Goal: Task Accomplishment & Management: Manage account settings

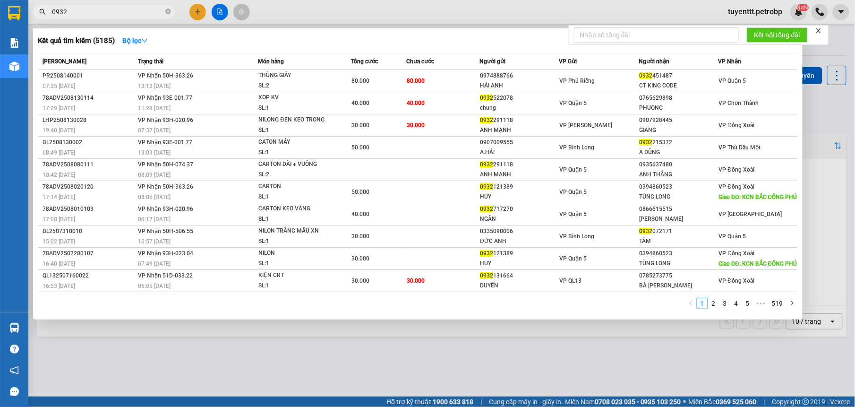
click at [129, 11] on input "0932" at bounding box center [107, 12] width 111 height 10
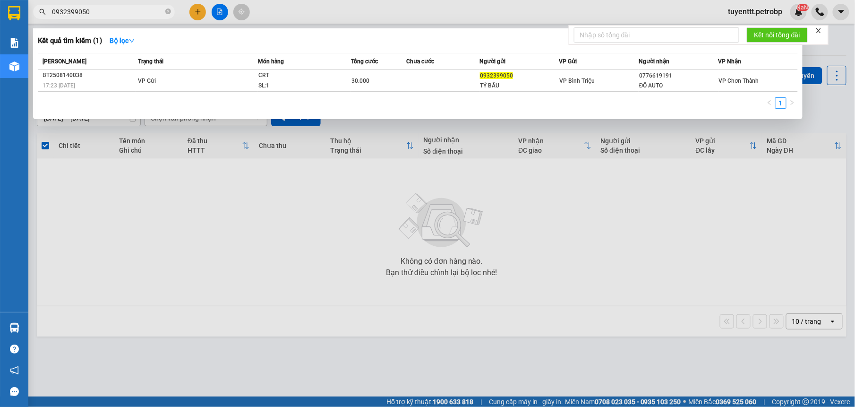
type input "0932399050"
click at [201, 11] on div at bounding box center [427, 203] width 855 height 407
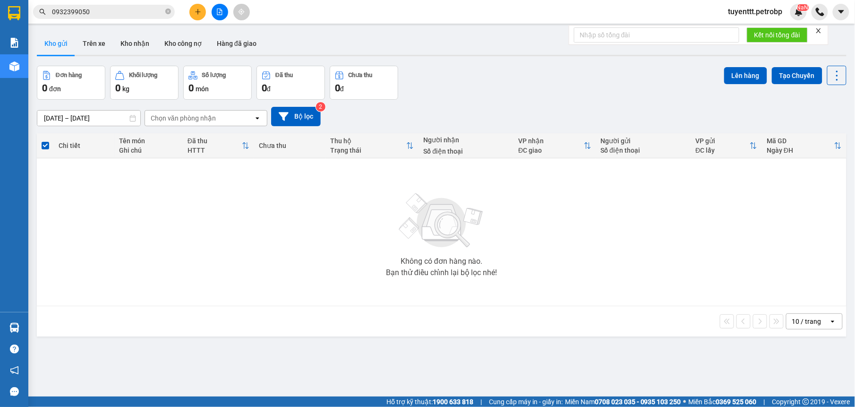
click at [193, 11] on button at bounding box center [197, 12] width 17 height 17
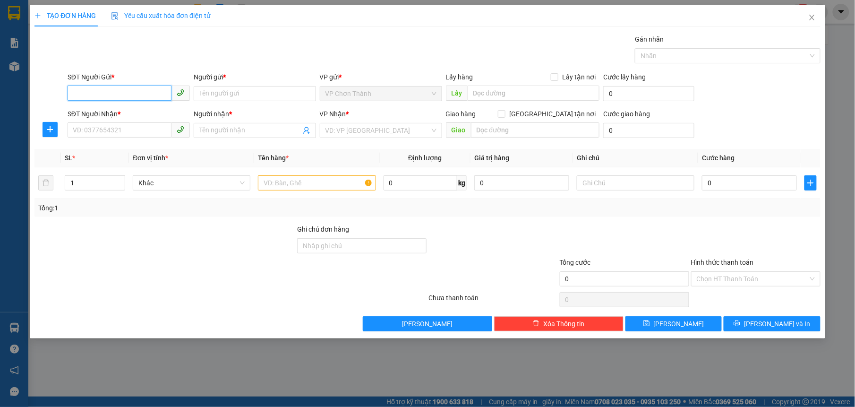
click at [116, 87] on input "SĐT Người Gửi *" at bounding box center [120, 93] width 104 height 15
click at [97, 110] on div "0976979448 - NHA KHOA SG LUXURY" at bounding box center [128, 113] width 111 height 10
type input "0976979448"
type input "NHA KHOA SG LUXURY"
type input "0982160269"
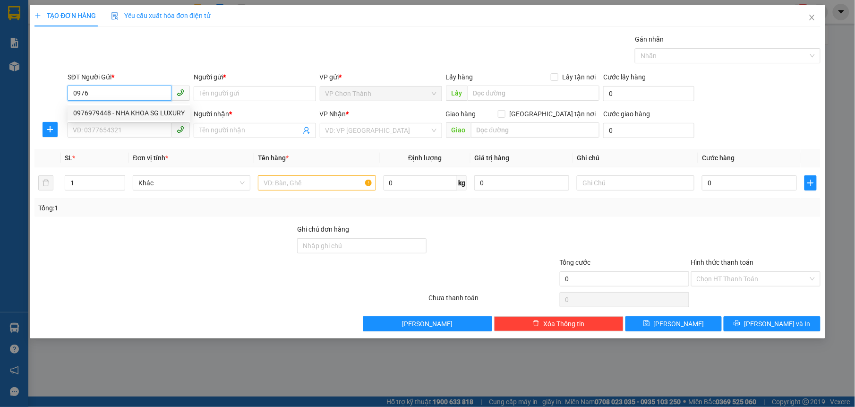
type input "LABO ĐẠI PHÁT"
type input "30.000"
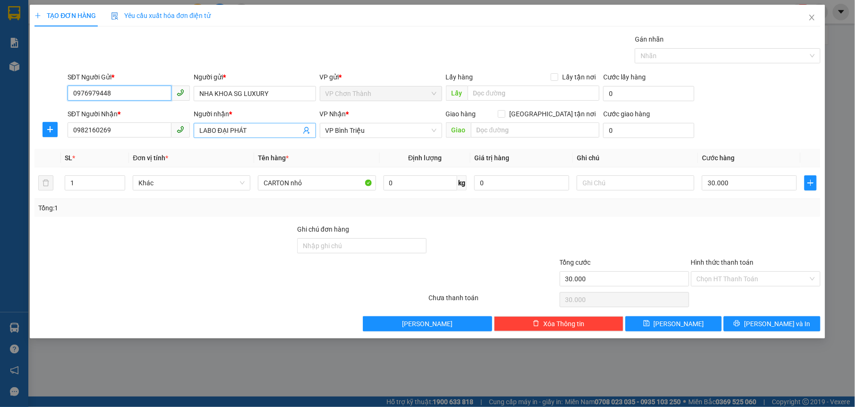
type input "0976979448"
click at [249, 130] on input "LABO ĐẠI PHÁT" at bounding box center [250, 130] width 102 height 10
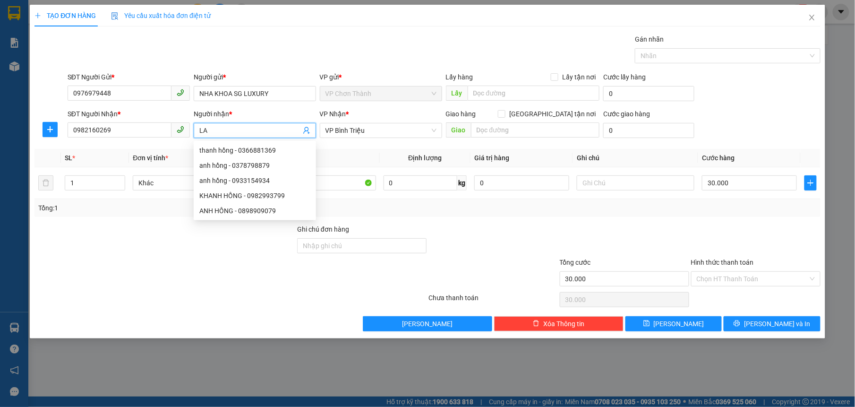
type input "L"
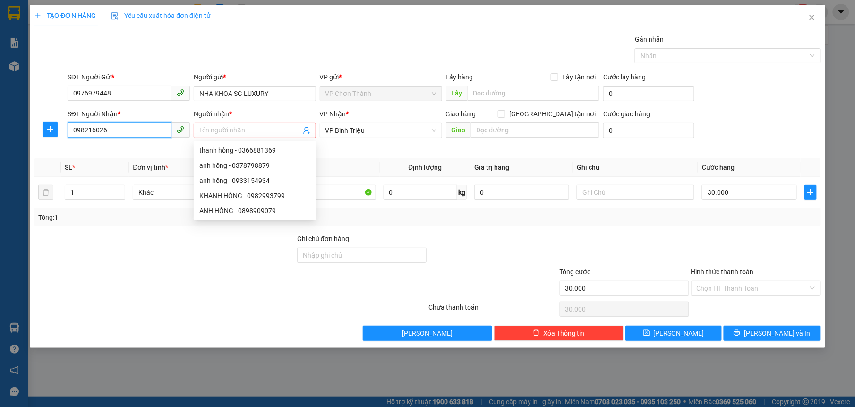
click at [142, 130] on input "098216026" at bounding box center [120, 129] width 104 height 15
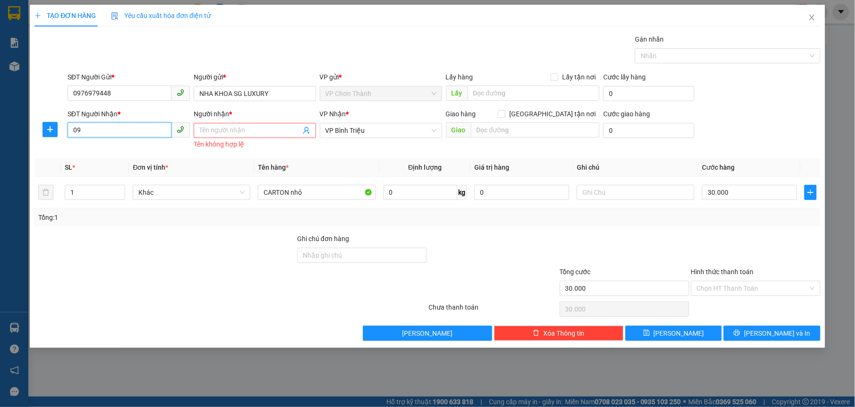
type input "0"
click at [151, 162] on div "0332057565 - LABO AN NHIÊN" at bounding box center [128, 165] width 111 height 10
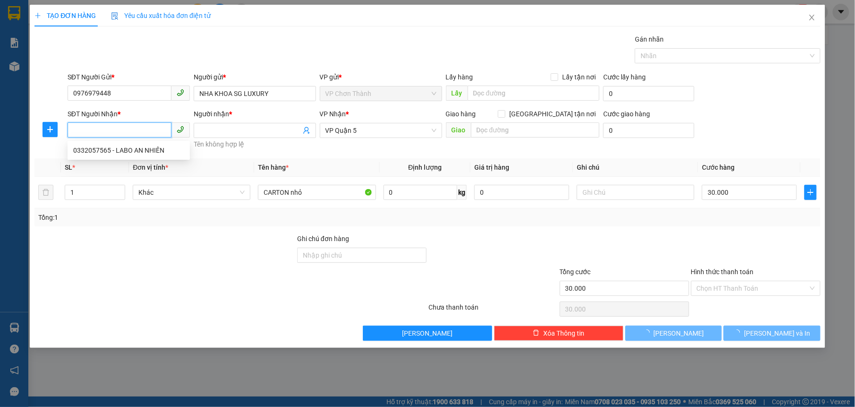
type input "0332057565"
type input "LABO AN NHIÊN"
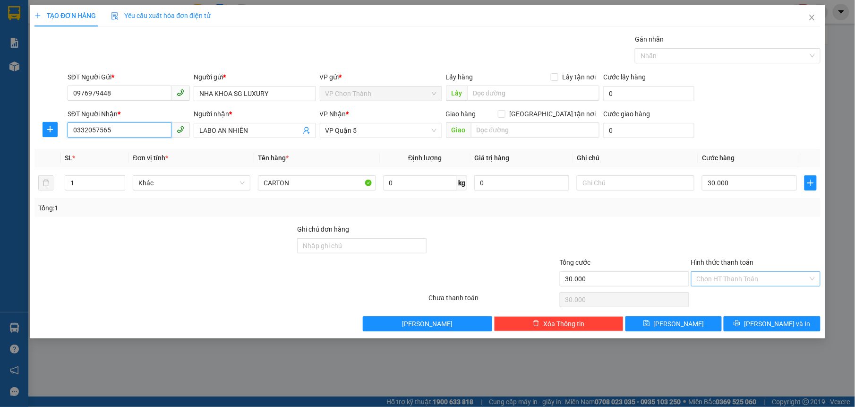
type input "0332057565"
click at [726, 278] on input "Hình thức thanh toán" at bounding box center [752, 279] width 111 height 14
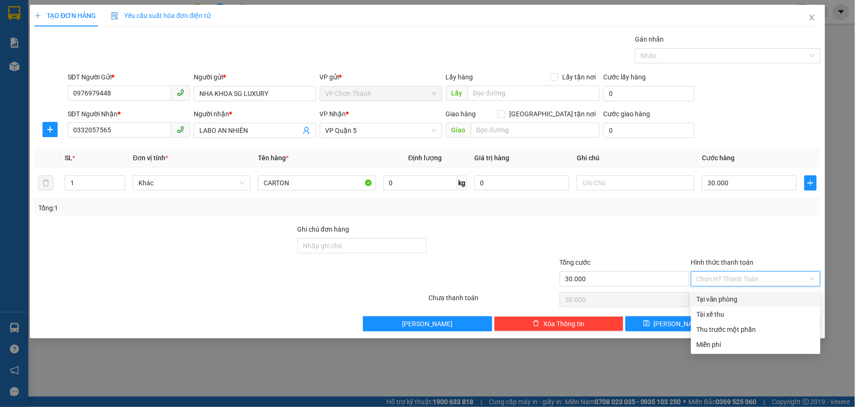
click at [700, 295] on div "Tại văn phòng" at bounding box center [756, 299] width 118 height 10
type input "0"
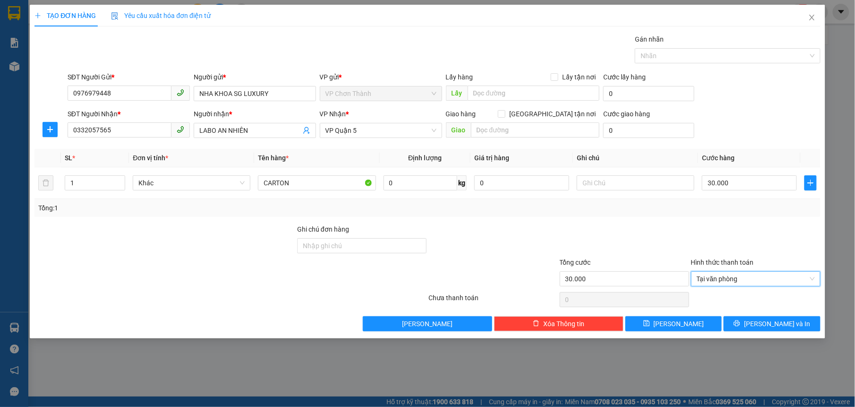
click at [764, 317] on div "Transit Pickup Surcharge Ids Transit Deliver Surcharge Ids Transit Deliver Surc…" at bounding box center [427, 182] width 786 height 297
click at [761, 323] on button "[PERSON_NAME] và In" at bounding box center [772, 323] width 96 height 15
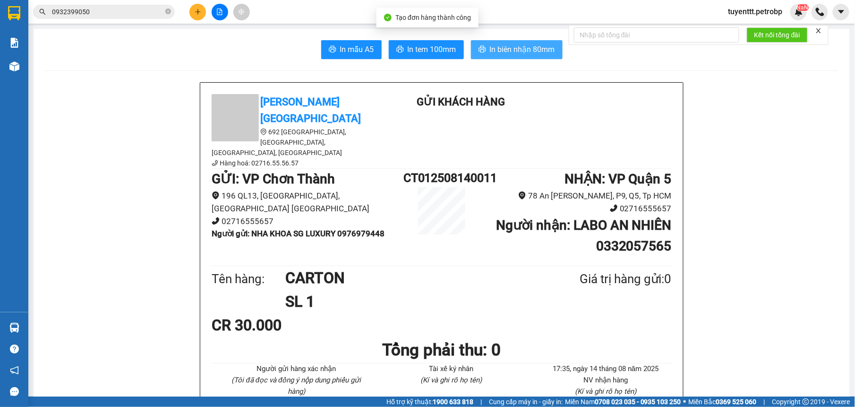
click at [494, 46] on span "In biên nhận 80mm" at bounding box center [522, 49] width 65 height 12
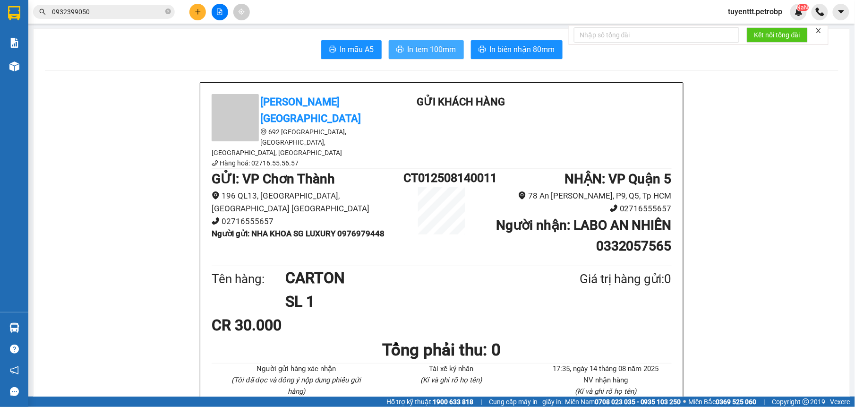
click at [429, 48] on span "In tem 100mm" at bounding box center [432, 49] width 49 height 12
click at [198, 9] on icon "plus" at bounding box center [198, 12] width 7 height 7
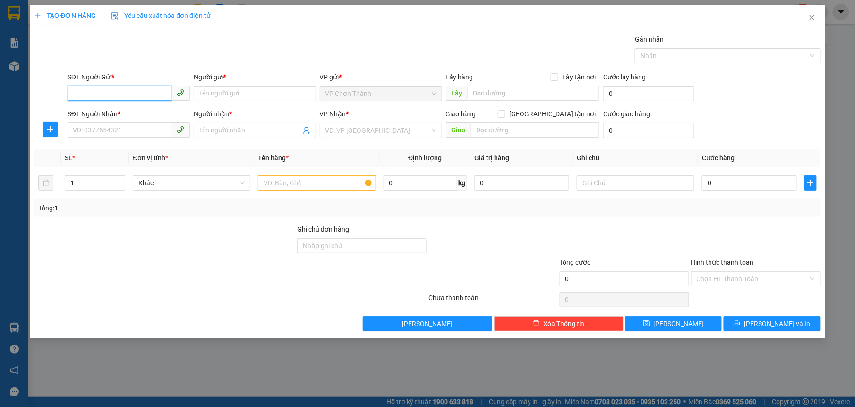
click at [93, 89] on input "SĐT Người Gửi *" at bounding box center [120, 93] width 104 height 15
click at [104, 112] on div "0976979448 - NHA KHOA SG LUXURY" at bounding box center [128, 113] width 111 height 10
type input "0976979448"
type input "NHA KHOA SG LUXURY"
type input "0332057565"
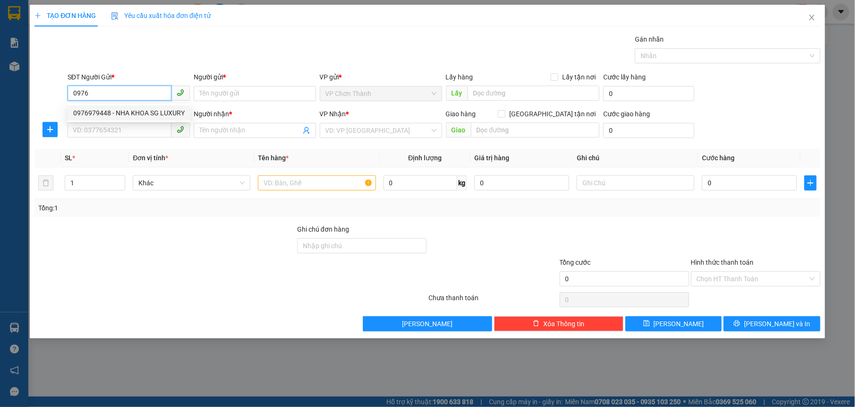
type input "LABO AN NHIÊN"
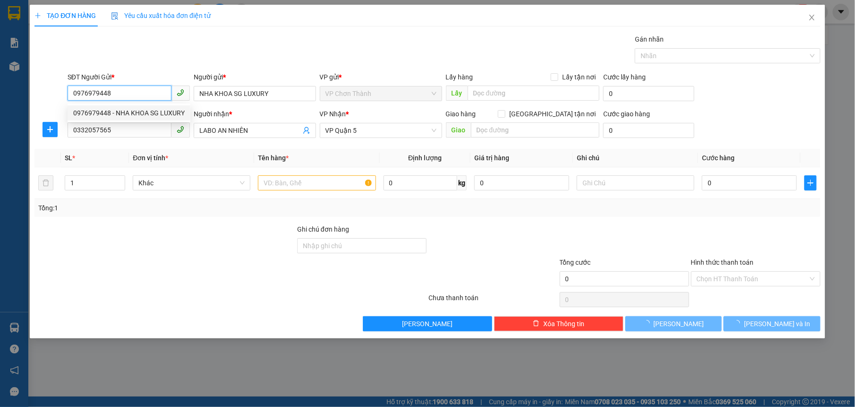
type input "30.000"
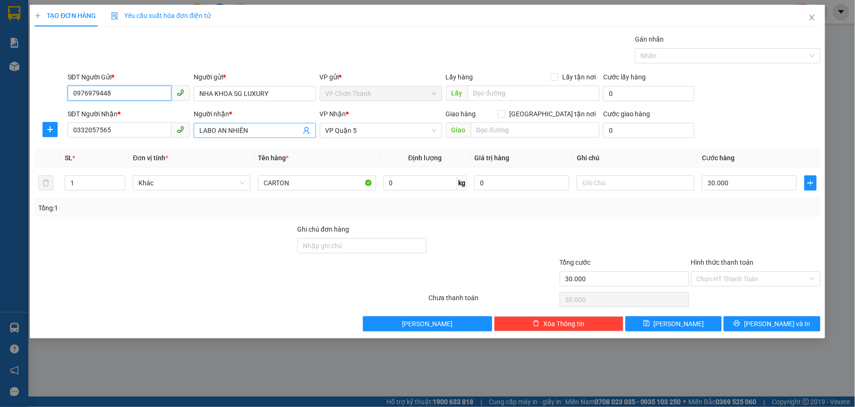
type input "0976979448"
click at [284, 133] on input "LABO AN NHIÊN" at bounding box center [250, 130] width 102 height 10
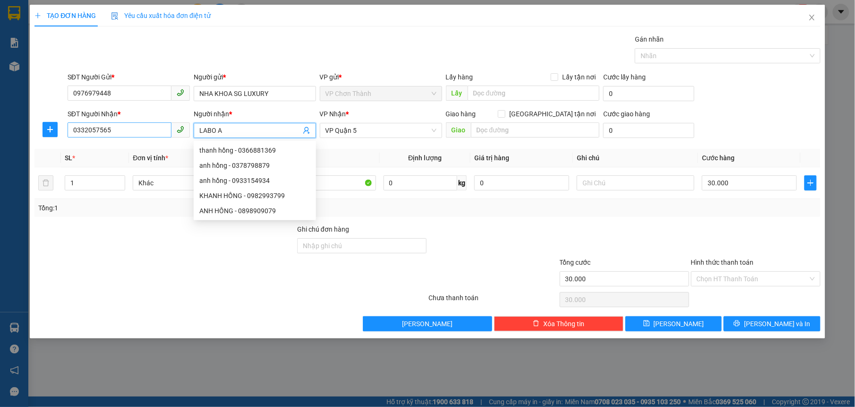
type input "LABO"
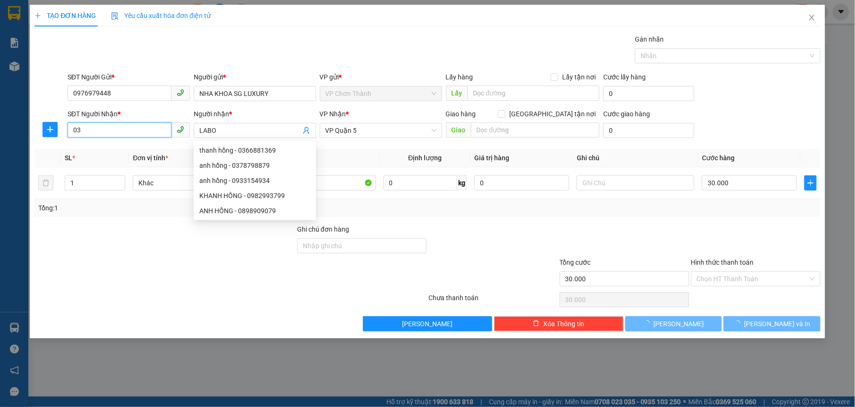
type input "0"
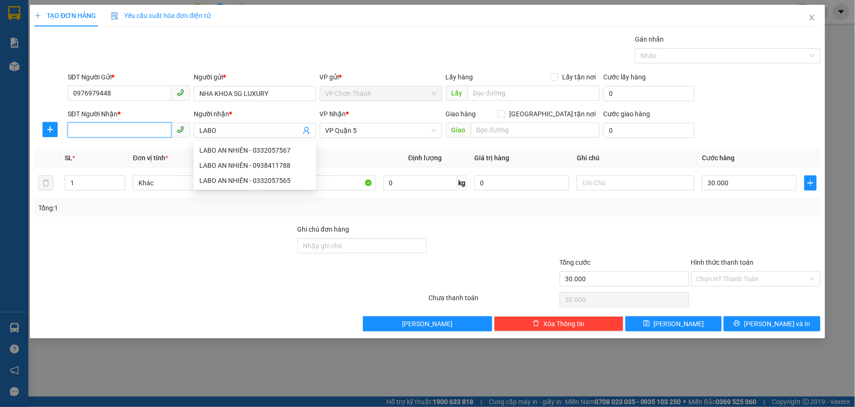
click at [133, 129] on input "SĐT Người Nhận *" at bounding box center [120, 129] width 104 height 15
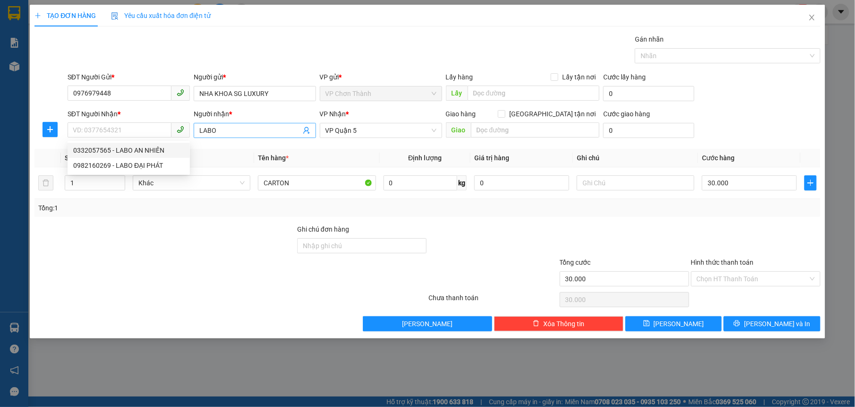
click at [240, 136] on input "LABO" at bounding box center [250, 130] width 102 height 10
type input "L"
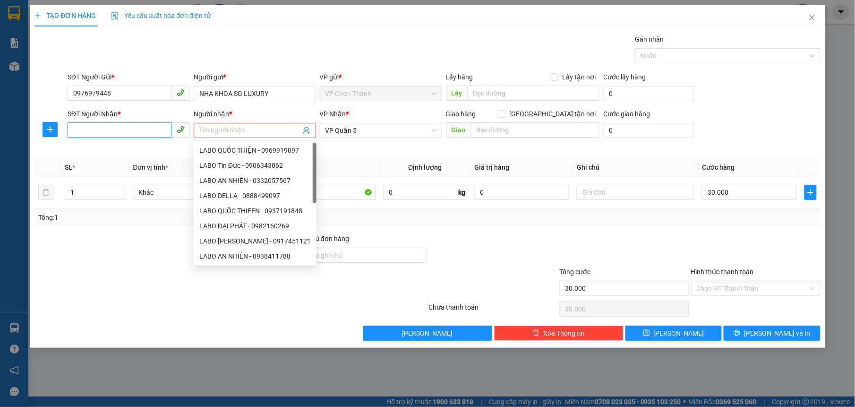
click at [132, 137] on input "SĐT Người Nhận *" at bounding box center [120, 129] width 104 height 15
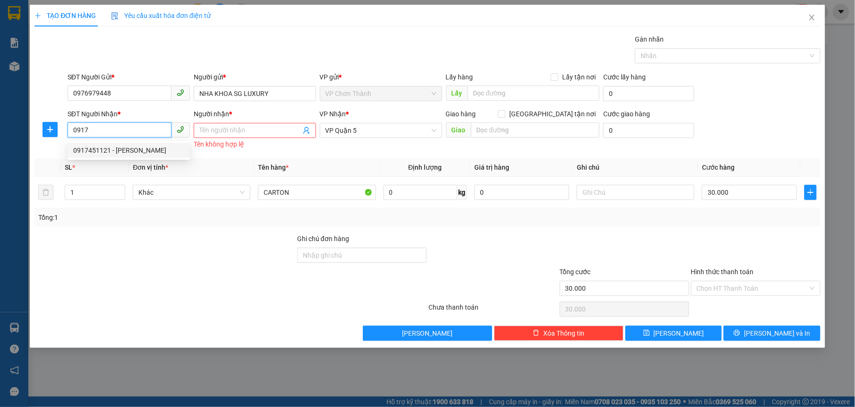
click at [113, 148] on div "0917451121 - [PERSON_NAME]" at bounding box center [128, 150] width 111 height 10
type input "0917451121"
type input "LABO [PERSON_NAME]"
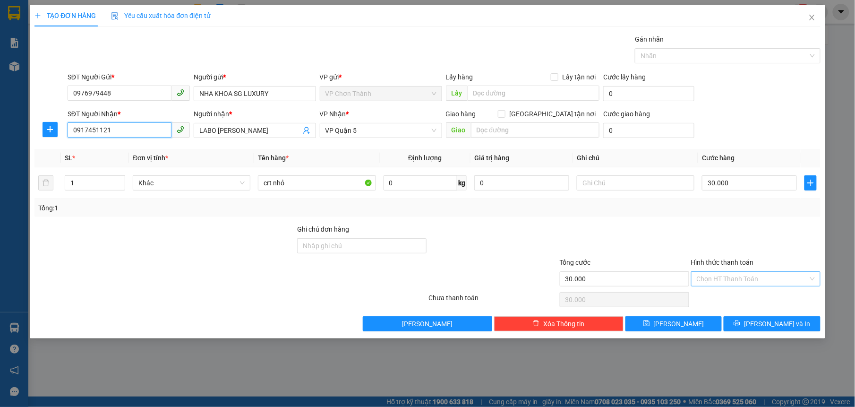
type input "0917451121"
click at [730, 285] on input "Hình thức thanh toán" at bounding box center [752, 279] width 111 height 14
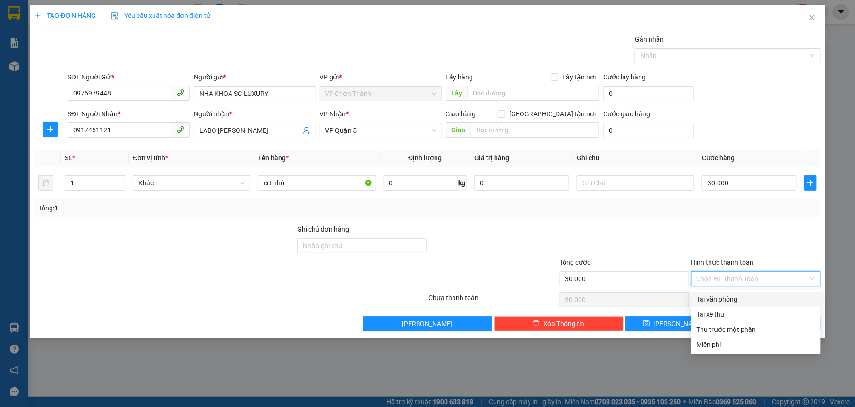
click at [717, 301] on div "Tại văn phòng" at bounding box center [756, 299] width 118 height 10
type input "0"
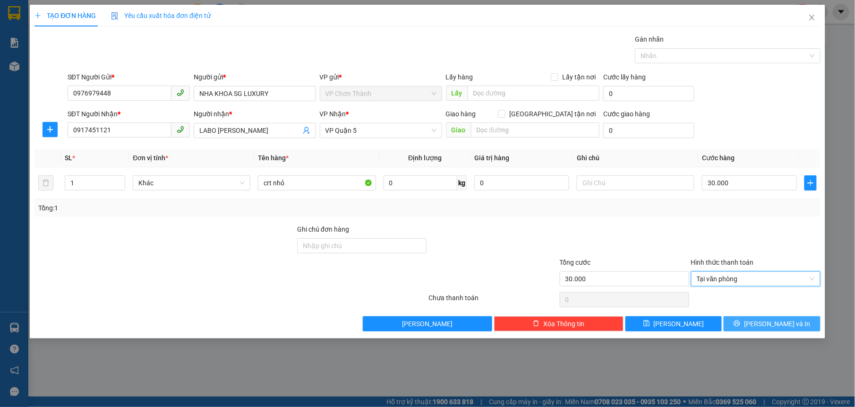
click at [756, 319] on button "[PERSON_NAME] và In" at bounding box center [772, 323] width 96 height 15
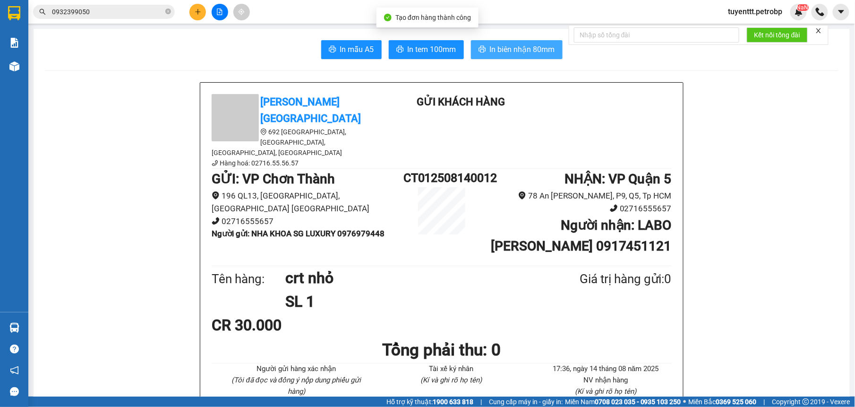
click at [506, 53] on span "In biên nhận 80mm" at bounding box center [522, 49] width 65 height 12
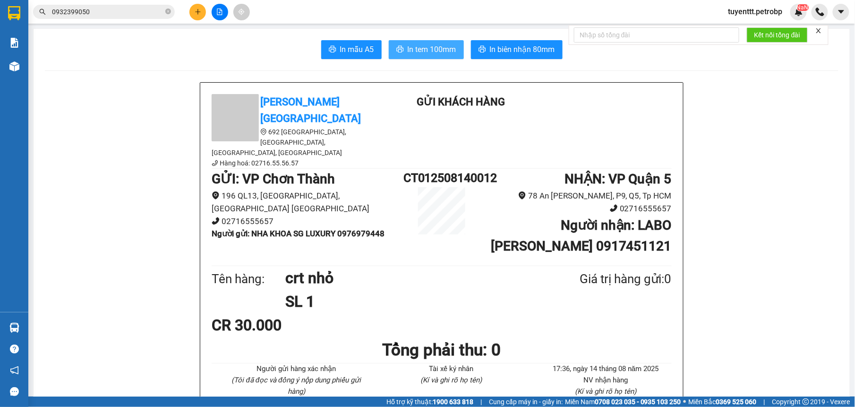
click at [416, 44] on span "In tem 100mm" at bounding box center [432, 49] width 49 height 12
click at [197, 9] on icon "plus" at bounding box center [198, 12] width 7 height 7
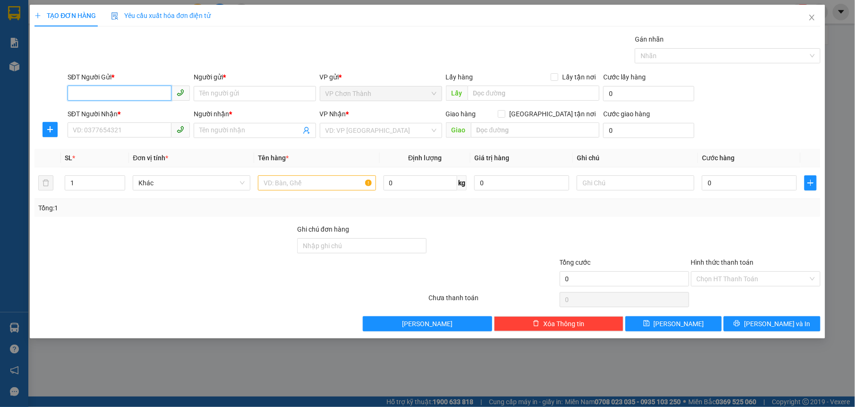
click at [106, 93] on input "SĐT Người Gửi *" at bounding box center [120, 93] width 104 height 15
type input "0908908435"
click at [143, 111] on div "0908908435 - [GEOGRAPHIC_DATA]" at bounding box center [128, 113] width 111 height 10
type input "[PERSON_NAME]"
type input "0975558284"
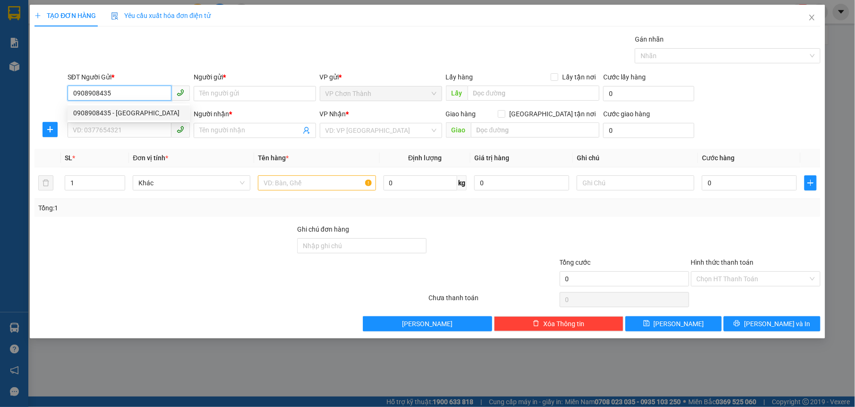
type input "hợp"
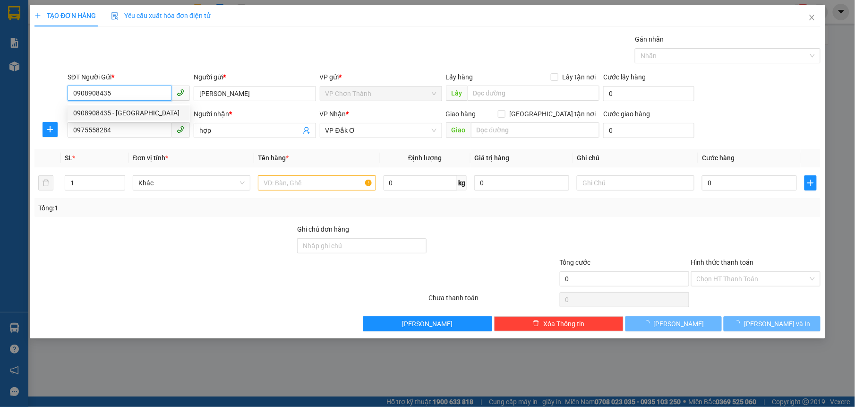
type input "90.000"
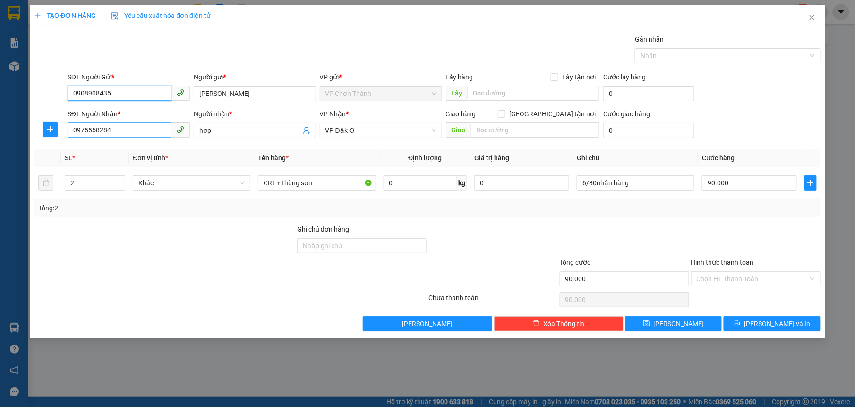
type input "0908908435"
click at [141, 133] on input "0975558284" at bounding box center [120, 129] width 104 height 15
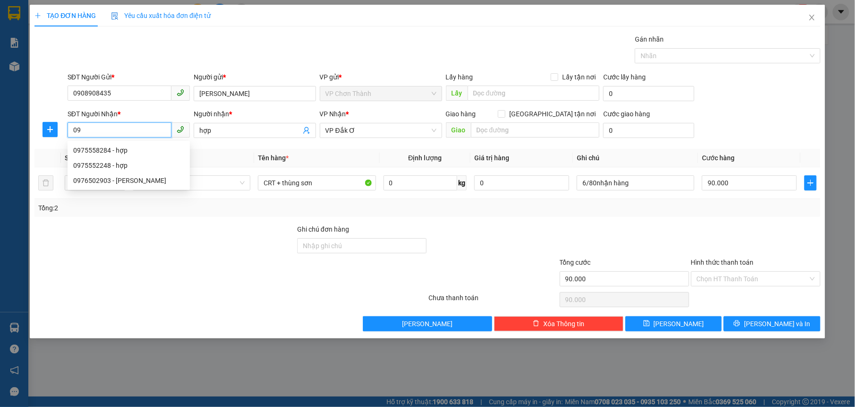
type input "0"
click at [231, 133] on input "hợp" at bounding box center [250, 130] width 102 height 10
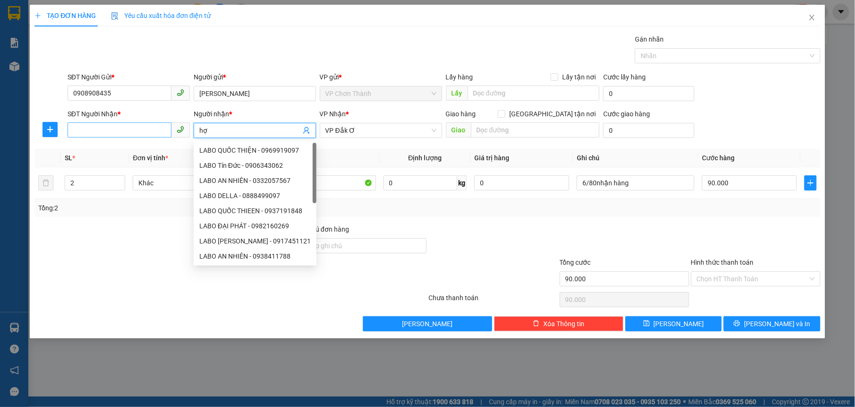
type input "h"
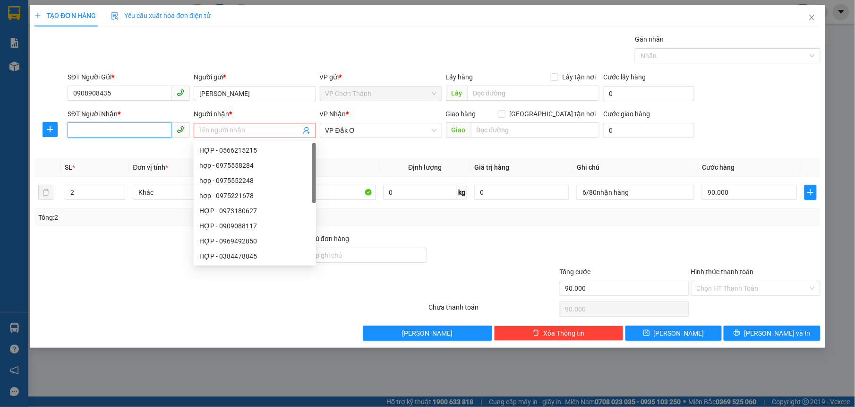
click at [131, 130] on input "SĐT Người Nhận *" at bounding box center [120, 129] width 104 height 15
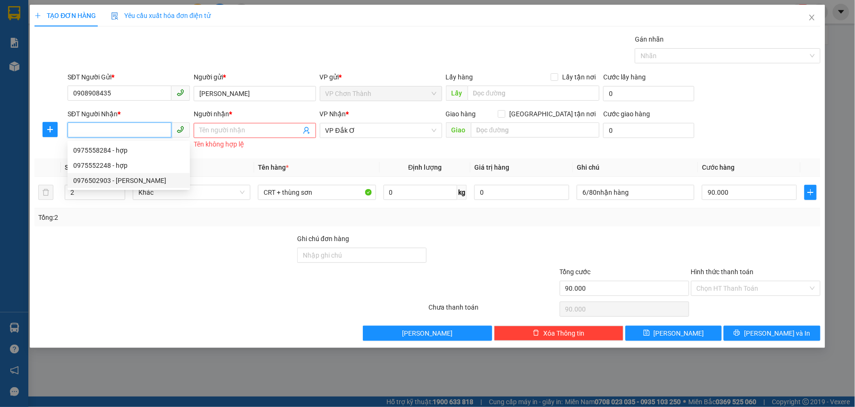
click at [118, 181] on div "0976502903 - [PERSON_NAME]" at bounding box center [128, 180] width 111 height 10
type input "0976502903"
type input "HỒNG"
type input "CỬA HÀNG THANH HỒNG - ĐỐI DIỆN TRẠM XẠC VINFAT"
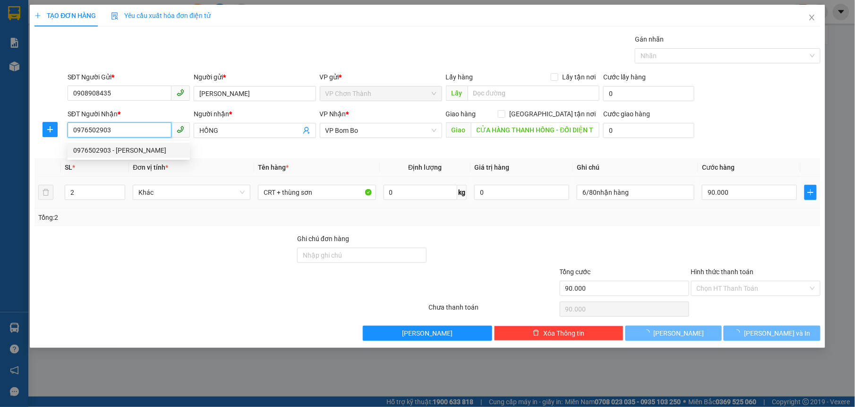
type input "40.000"
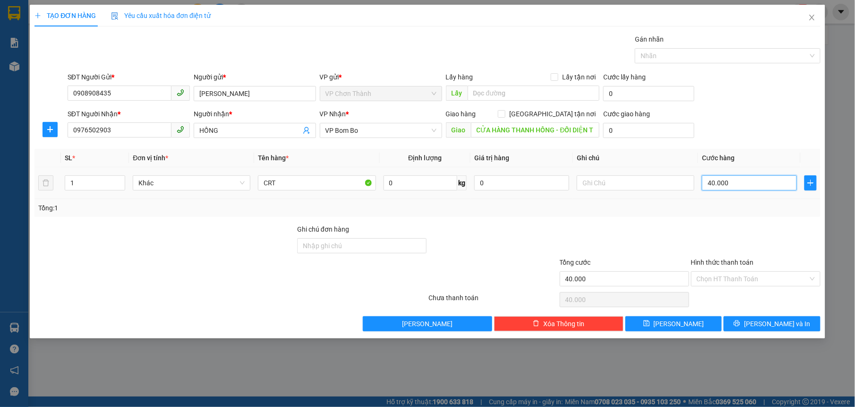
click at [753, 184] on input "40.000" at bounding box center [749, 182] width 95 height 15
type input "0"
click at [104, 184] on input "1" at bounding box center [95, 183] width 60 height 14
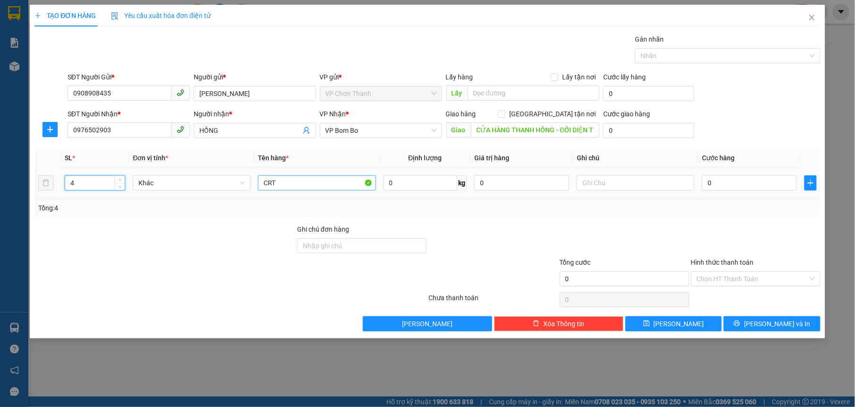
type input "4"
click at [322, 182] on input "CRT" at bounding box center [317, 182] width 118 height 15
type input "C"
type input "THÙNG"
click at [386, 214] on div "Tổng: 4" at bounding box center [427, 208] width 786 height 18
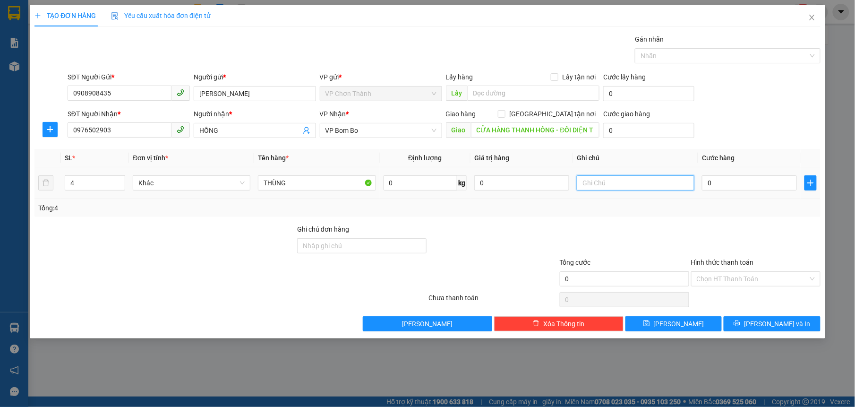
click at [627, 190] on input "text" at bounding box center [636, 182] width 118 height 15
type input "MAI ĐI 15/8"
click at [770, 181] on input "0" at bounding box center [749, 182] width 95 height 15
type input "1"
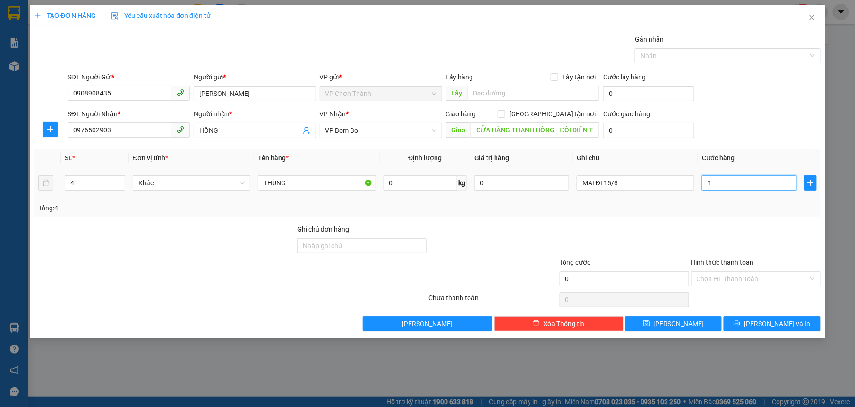
type input "1"
type input "16"
type input "160"
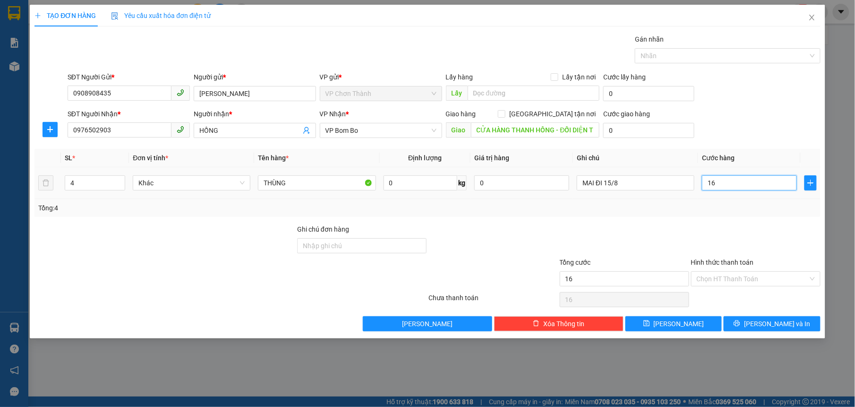
type input "160"
type input "1.600"
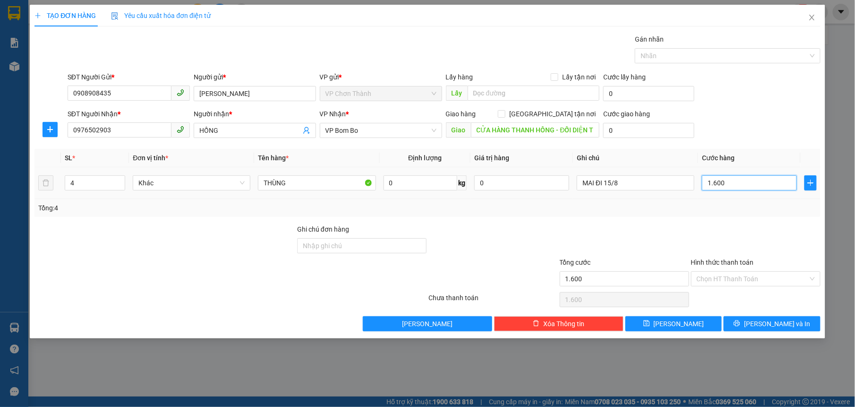
type input "16.000"
type input "160.000"
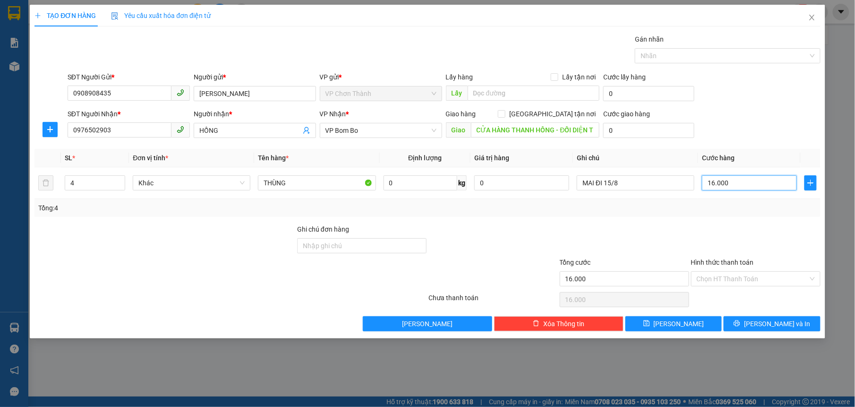
type input "160.000"
click at [708, 278] on input "Hình thức thanh toán" at bounding box center [752, 279] width 111 height 14
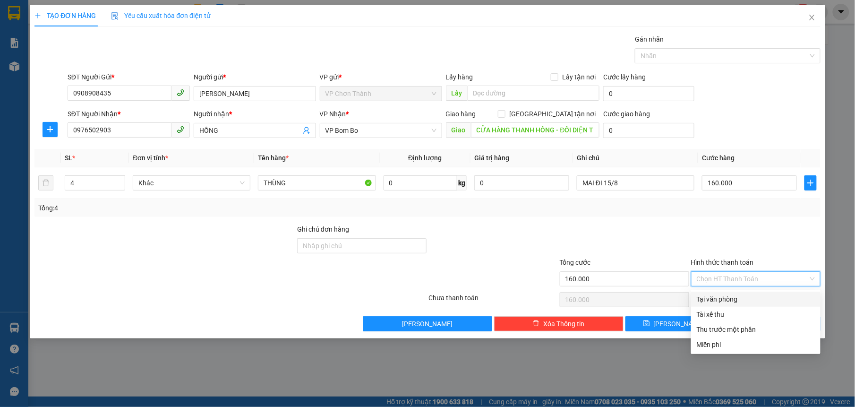
click at [707, 301] on div "Tại văn phòng" at bounding box center [756, 299] width 118 height 10
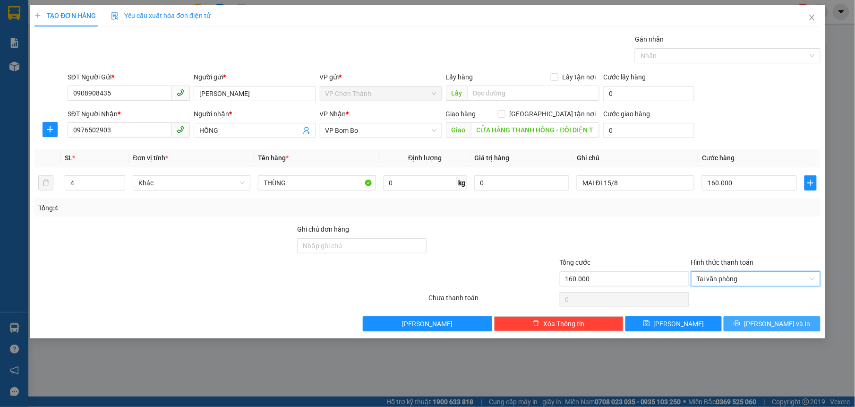
click at [770, 328] on span "[PERSON_NAME] và In" at bounding box center [777, 323] width 66 height 10
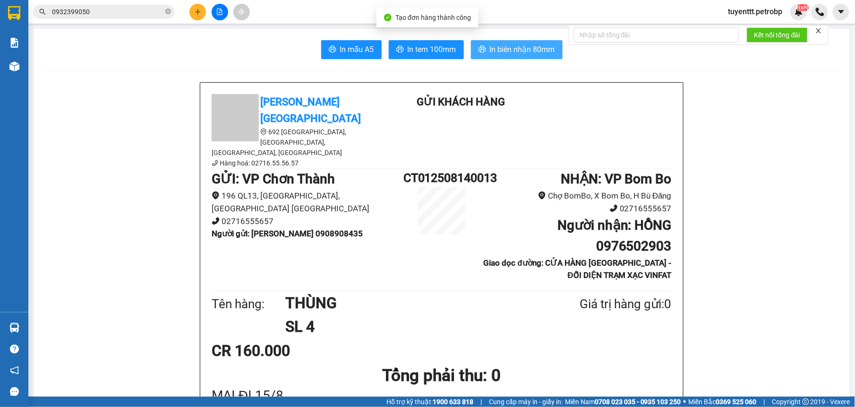
click at [508, 48] on span "In biên nhận 80mm" at bounding box center [522, 49] width 65 height 12
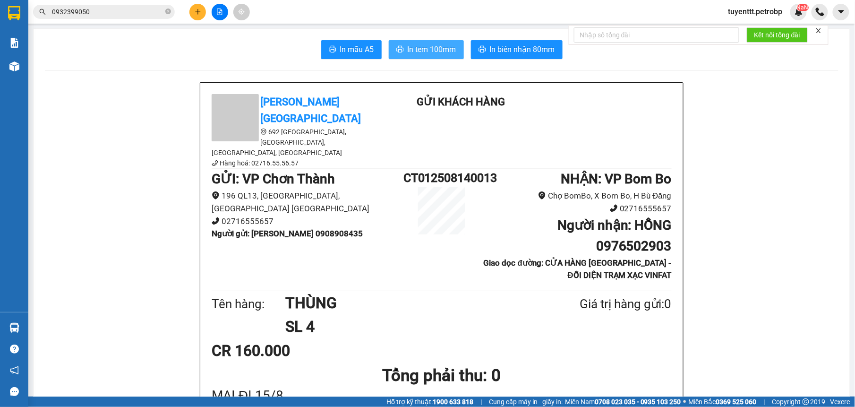
click at [428, 48] on span "In tem 100mm" at bounding box center [432, 49] width 49 height 12
click at [420, 50] on span "In tem 100mm" at bounding box center [432, 49] width 49 height 12
click at [169, 13] on icon "close-circle" at bounding box center [168, 12] width 6 height 6
click at [132, 13] on input "text" at bounding box center [107, 12] width 111 height 10
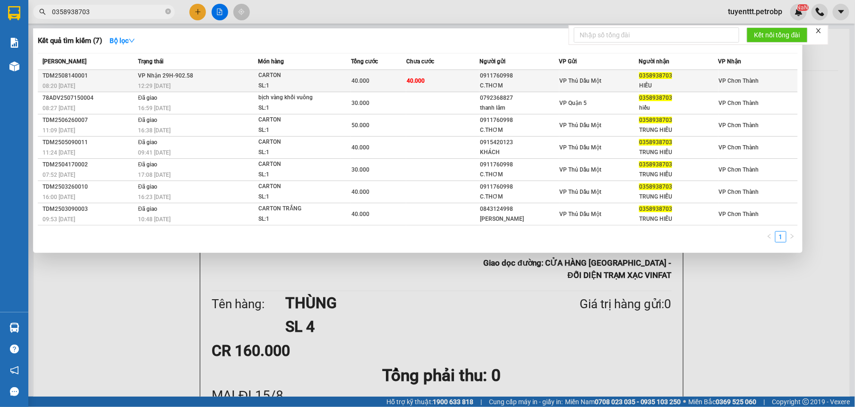
type input "0358938703"
click at [458, 86] on td "40.000" at bounding box center [442, 81] width 73 height 22
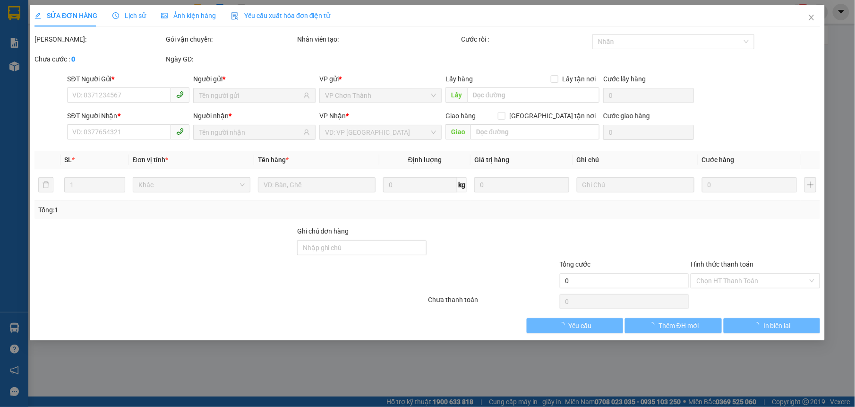
type input "0911760998"
type input "C.THƠM"
type input "0358938703"
type input "HIẾU"
type input "40.000"
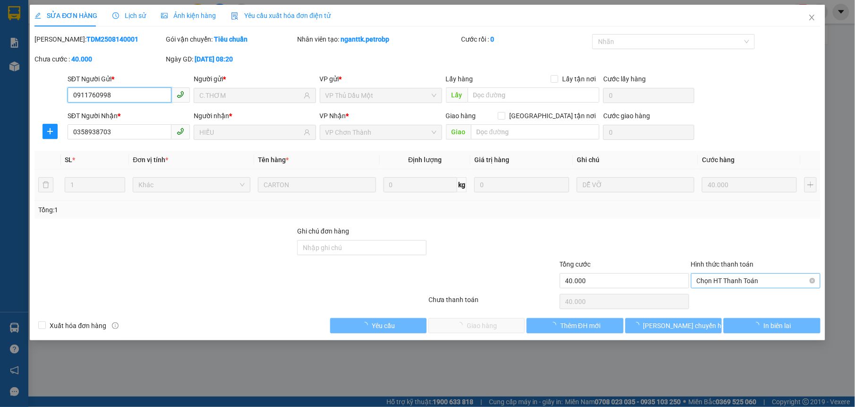
click at [745, 288] on span "Chọn HT Thanh Toán" at bounding box center [756, 281] width 118 height 14
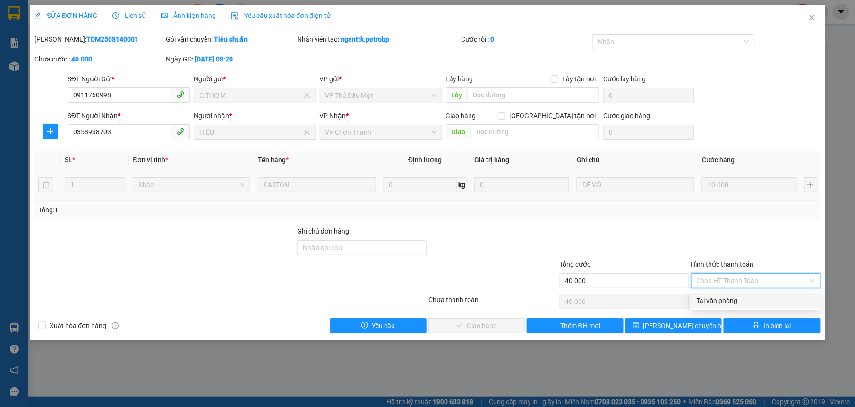
click at [726, 301] on div "Tại văn phòng" at bounding box center [756, 300] width 118 height 10
type input "0"
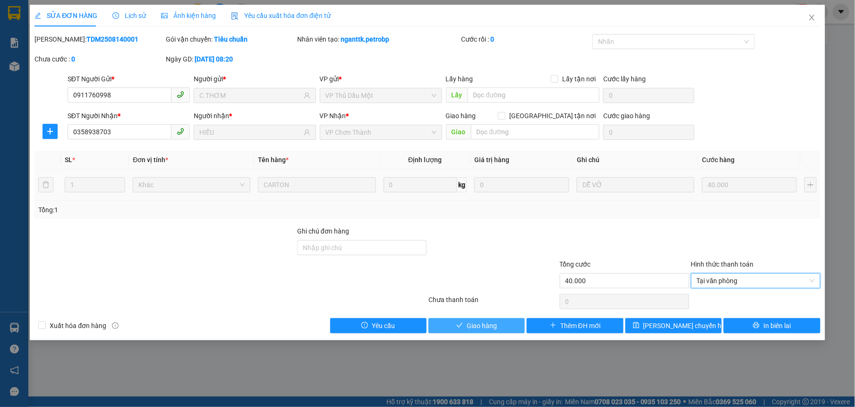
click at [443, 328] on button "Giao hàng" at bounding box center [476, 325] width 96 height 15
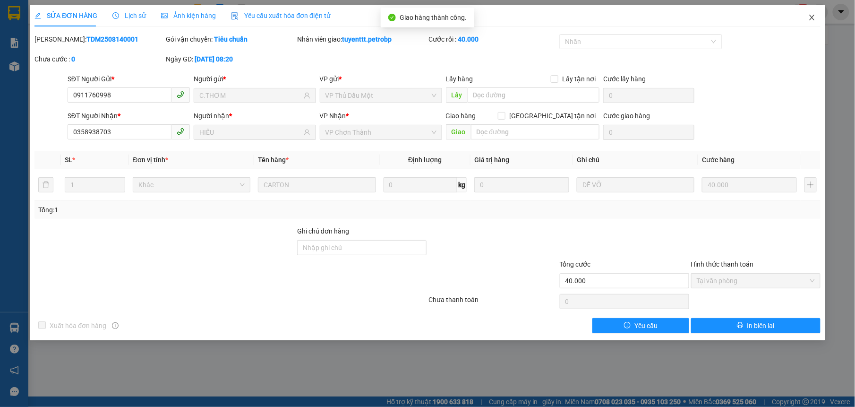
click at [810, 16] on icon "close" at bounding box center [811, 18] width 5 height 6
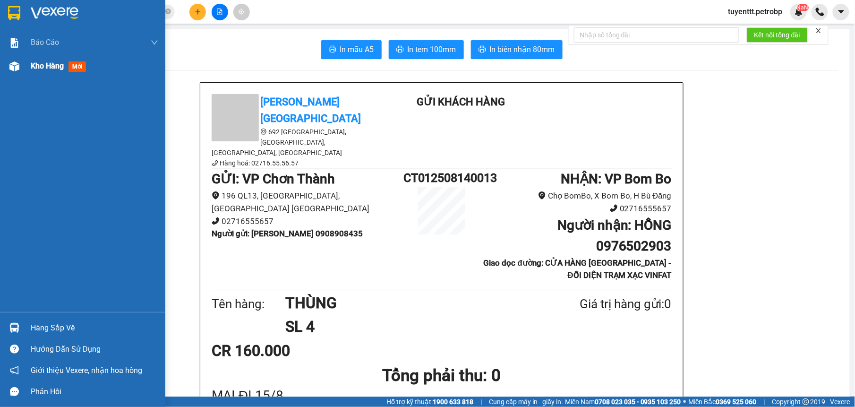
click at [32, 66] on span "Kho hàng" at bounding box center [47, 65] width 33 height 9
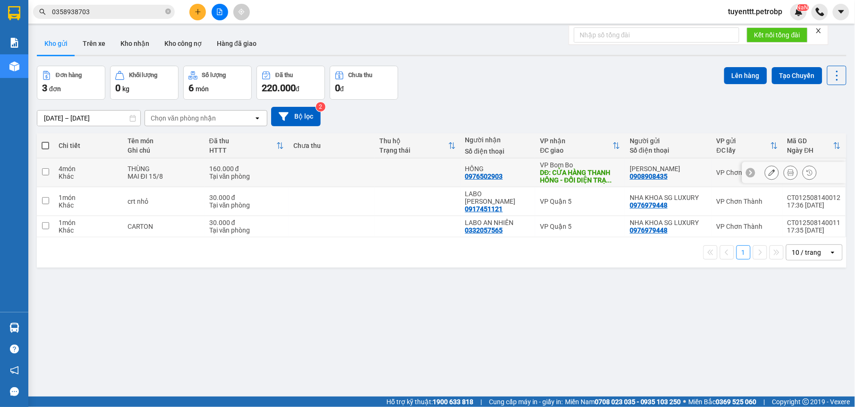
click at [769, 173] on icon at bounding box center [772, 172] width 7 height 7
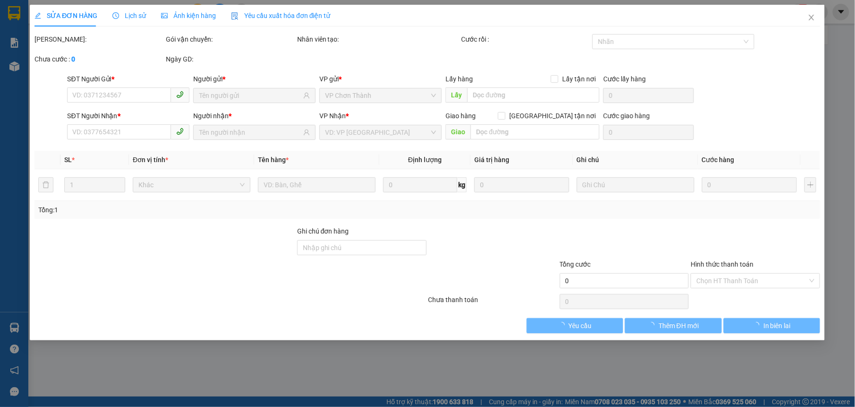
type input "0908908435"
type input "0976502903"
type input "CỬA HÀNG THANH HỒNG - ĐỐI DIỆN TRẠM XẠC VINFAT"
type input "160.000"
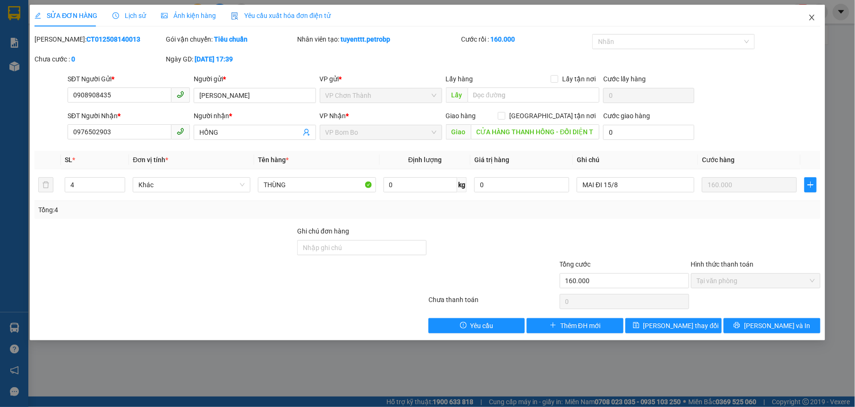
click at [813, 18] on icon "close" at bounding box center [812, 18] width 8 height 8
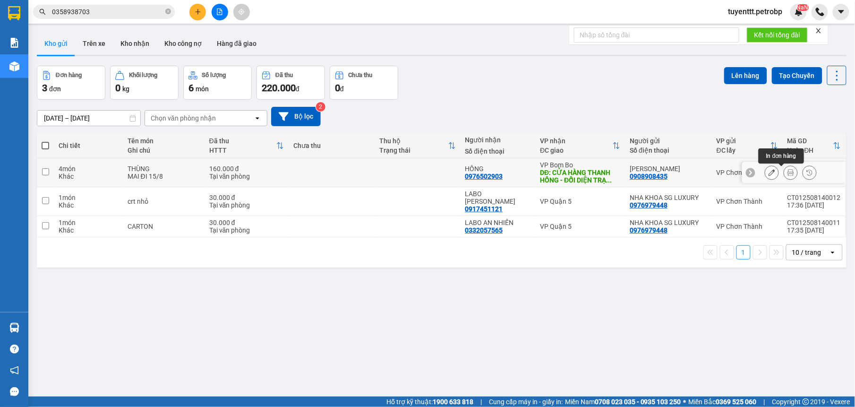
click at [788, 173] on icon at bounding box center [791, 172] width 7 height 7
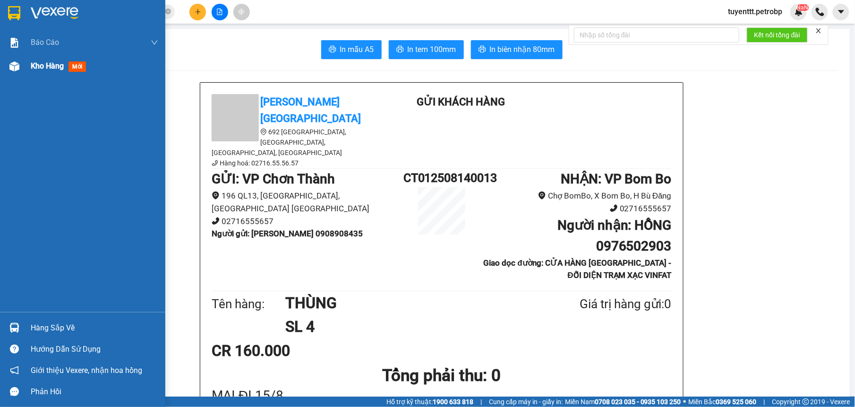
click at [26, 69] on div "Kho hàng mới" at bounding box center [82, 66] width 165 height 24
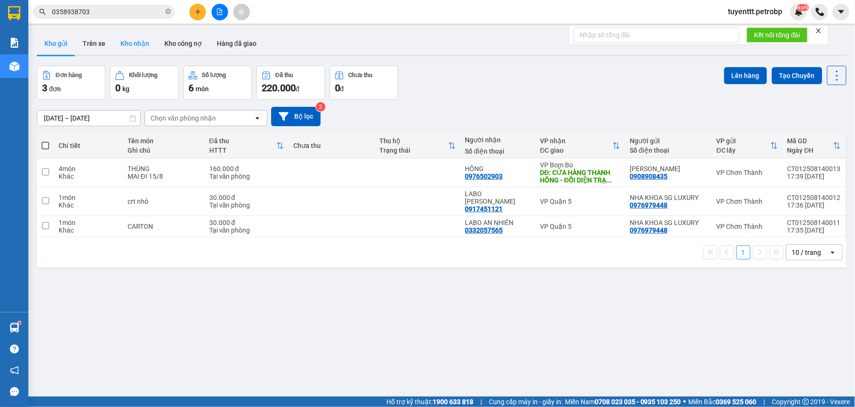
click at [134, 46] on button "Kho nhận" at bounding box center [135, 43] width 44 height 23
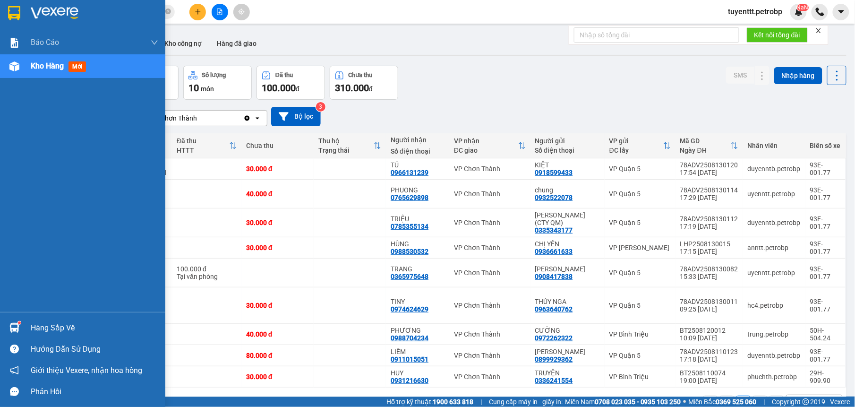
click at [14, 320] on div at bounding box center [14, 327] width 17 height 17
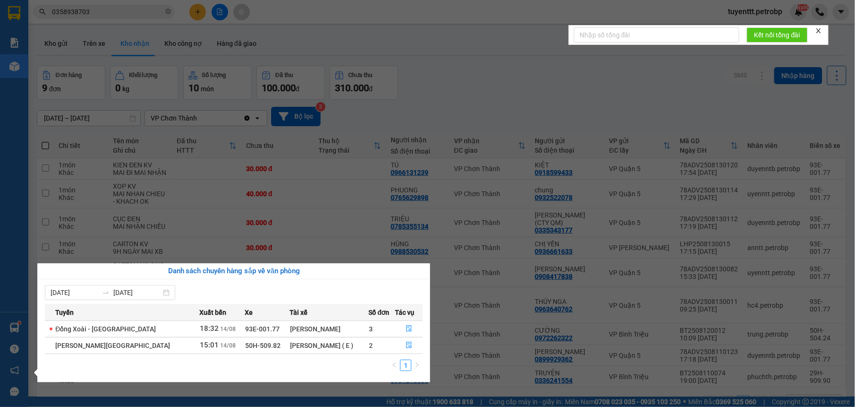
click at [432, 66] on section "Kết quả tìm kiếm ( 7 ) Bộ lọc Mã ĐH Trạng thái Món hàng Tổng cước Chưa cước Ngư…" at bounding box center [427, 203] width 855 height 407
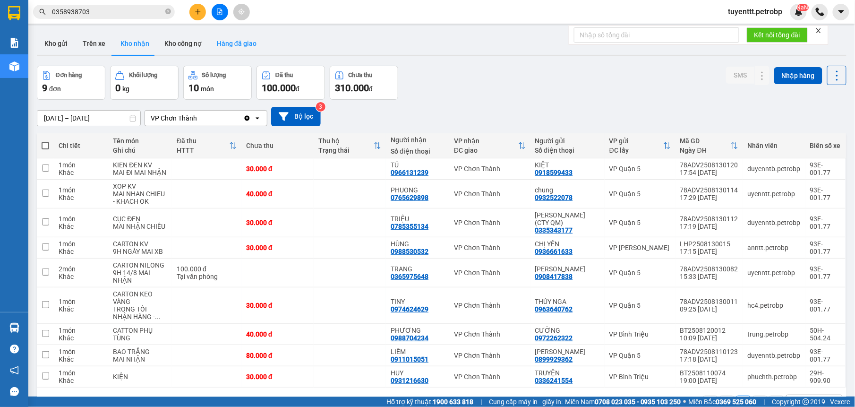
click at [236, 50] on button "Hàng đã giao" at bounding box center [236, 43] width 55 height 23
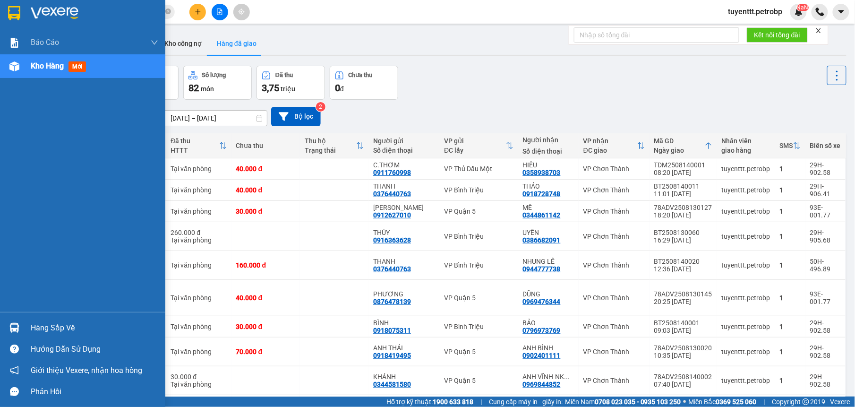
click at [27, 329] on div "Hàng sắp về" at bounding box center [82, 327] width 165 height 21
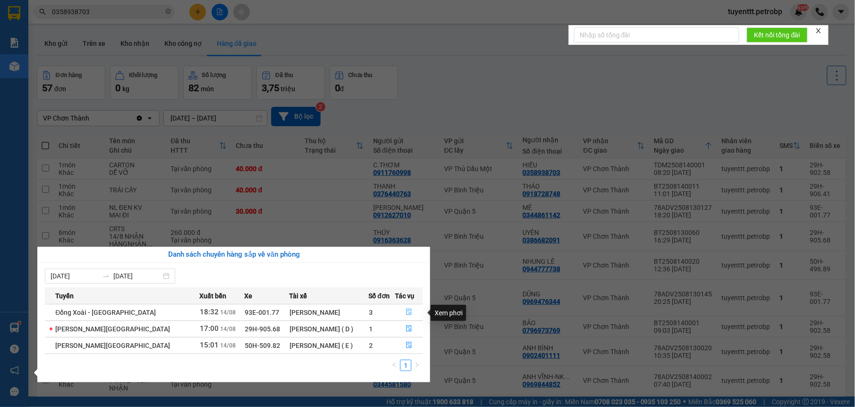
click at [411, 312] on button "button" at bounding box center [408, 312] width 27 height 15
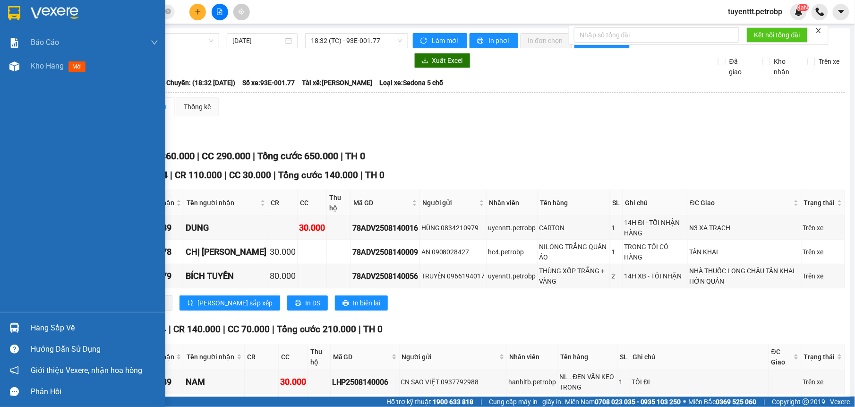
click at [12, 323] on img at bounding box center [14, 328] width 10 height 10
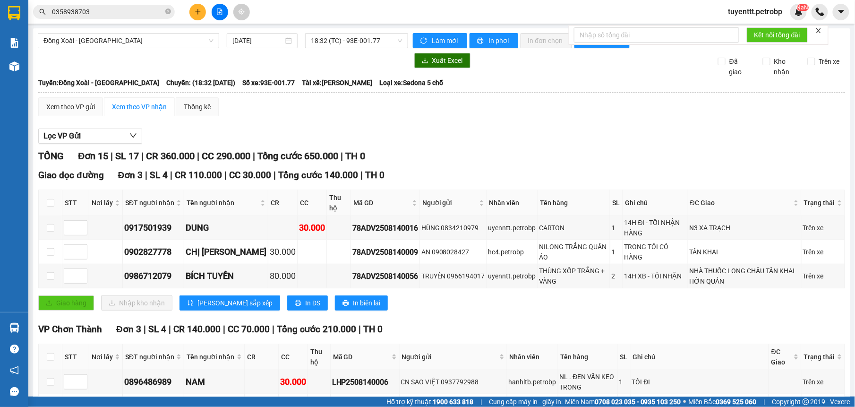
click at [460, 388] on section "Kết quả tìm kiếm ( 7 ) Bộ lọc Mã ĐH Trạng thái Món hàng Tổng cước Chưa cước Ngư…" at bounding box center [427, 203] width 855 height 407
click at [46, 370] on td at bounding box center [51, 382] width 24 height 24
click at [48, 378] on input "checkbox" at bounding box center [51, 382] width 8 height 8
checkbox input "true"
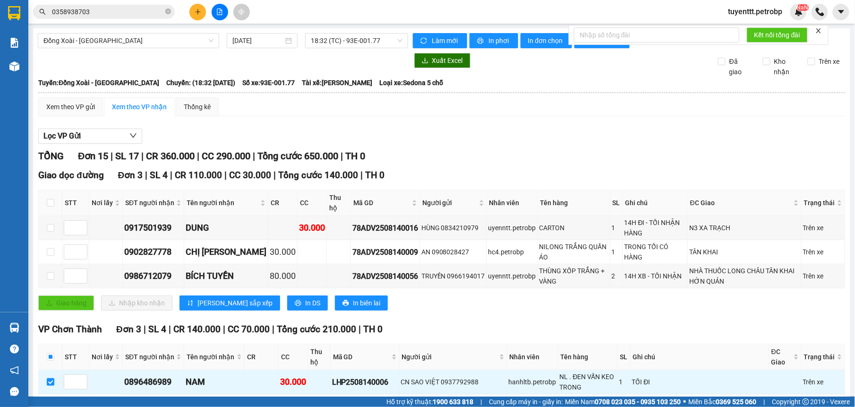
click at [51, 394] on td at bounding box center [51, 406] width 24 height 24
click at [50, 402] on input "checkbox" at bounding box center [51, 406] width 8 height 8
checkbox input "true"
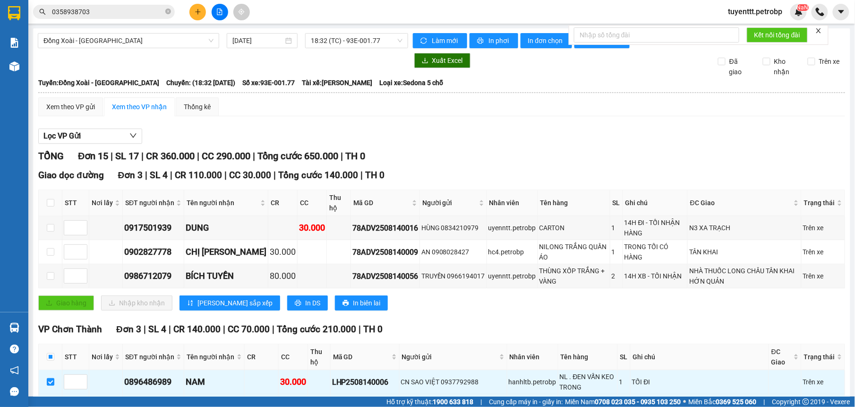
checkbox input "true"
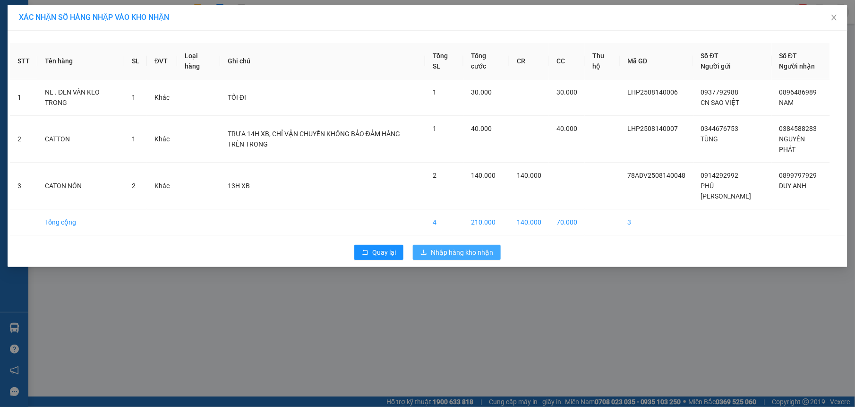
click at [433, 248] on span "Nhập hàng kho nhận" at bounding box center [462, 252] width 62 height 10
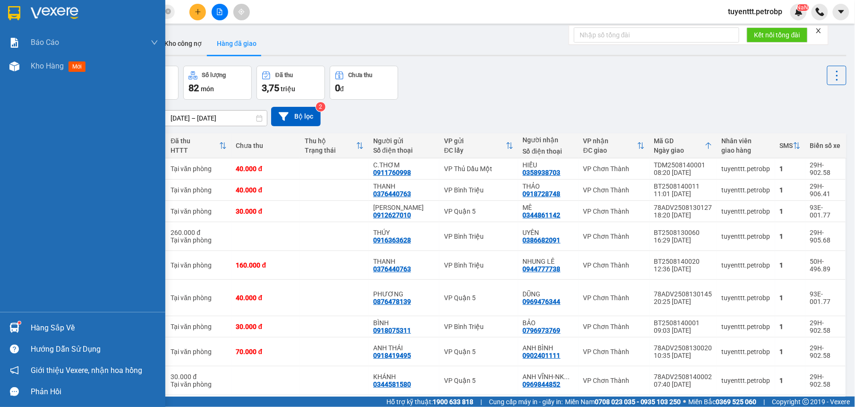
click at [38, 333] on div "Hàng sắp về" at bounding box center [95, 328] width 128 height 14
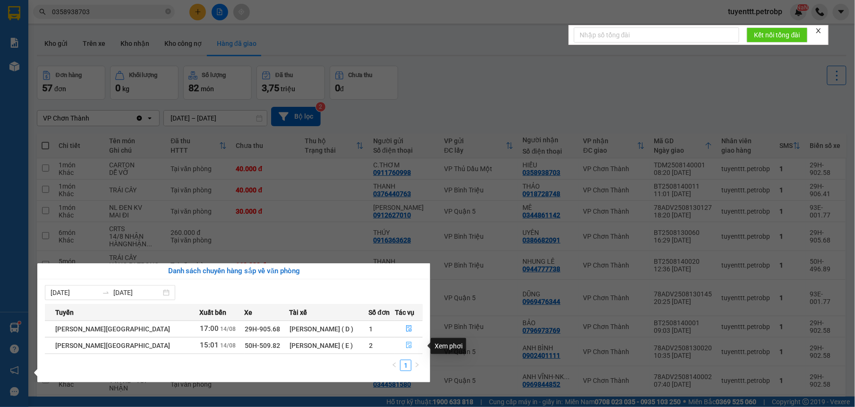
click at [407, 345] on icon "file-done" at bounding box center [409, 345] width 7 height 7
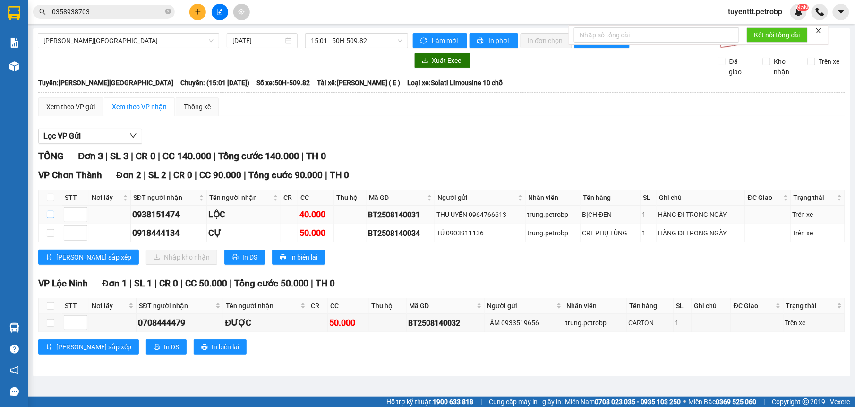
click at [53, 214] on input "checkbox" at bounding box center [51, 215] width 8 height 8
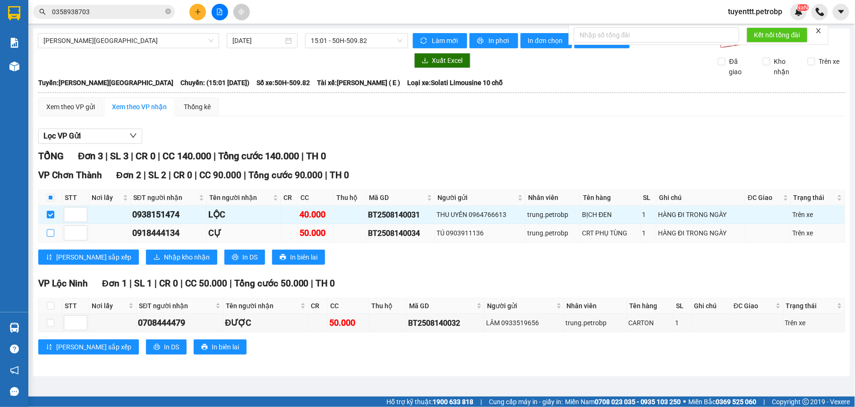
click at [51, 237] on input "checkbox" at bounding box center [51, 233] width 8 height 8
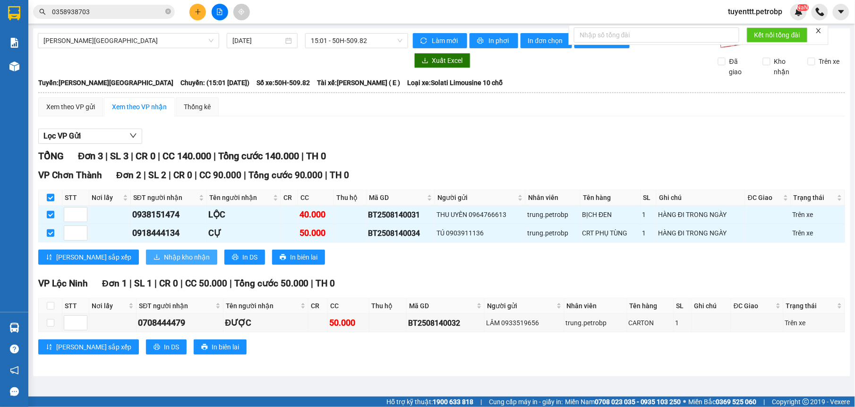
click at [164, 262] on span "Nhập kho nhận" at bounding box center [187, 257] width 46 height 10
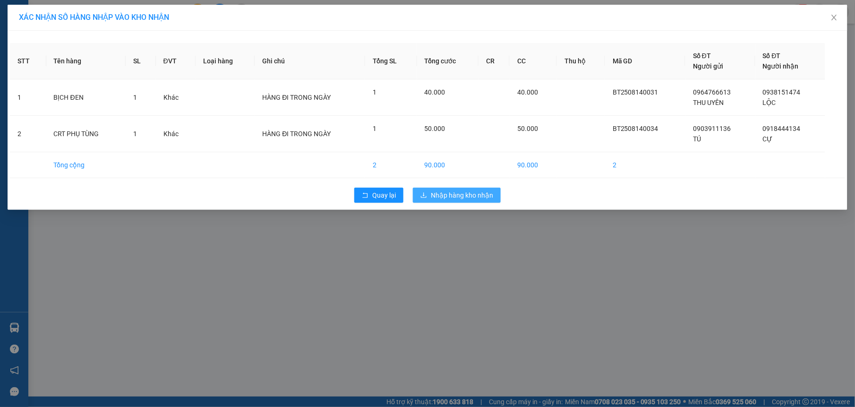
click at [471, 198] on span "Nhập hàng kho nhận" at bounding box center [462, 195] width 62 height 10
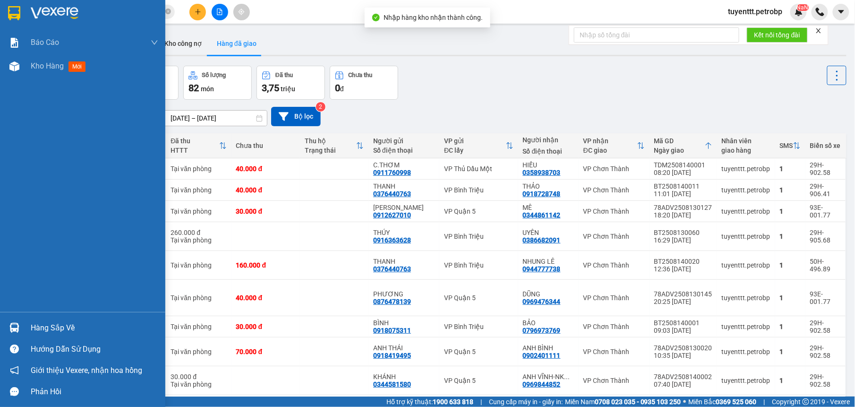
click at [24, 323] on div "Hàng sắp về" at bounding box center [82, 327] width 165 height 21
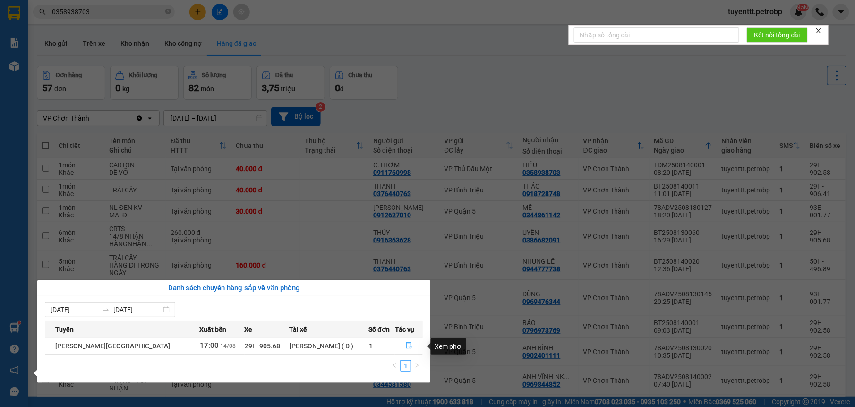
click at [402, 343] on button "button" at bounding box center [408, 345] width 27 height 15
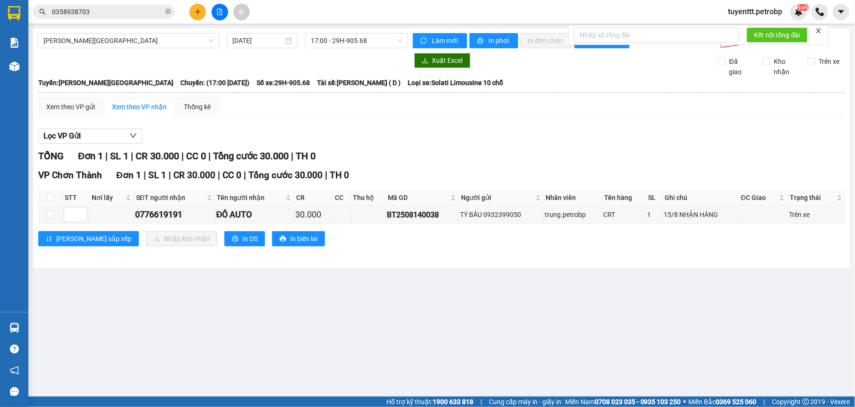
click at [425, 142] on div "Lọc VP Gửi" at bounding box center [441, 137] width 807 height 16
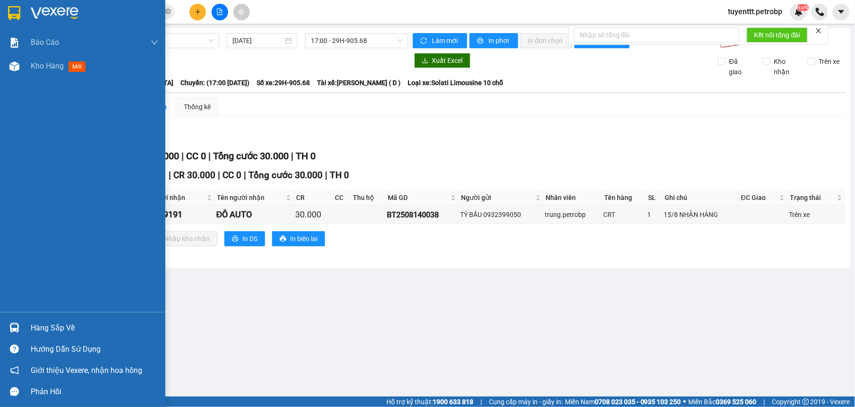
click at [24, 324] on div "Hàng sắp về" at bounding box center [82, 327] width 165 height 21
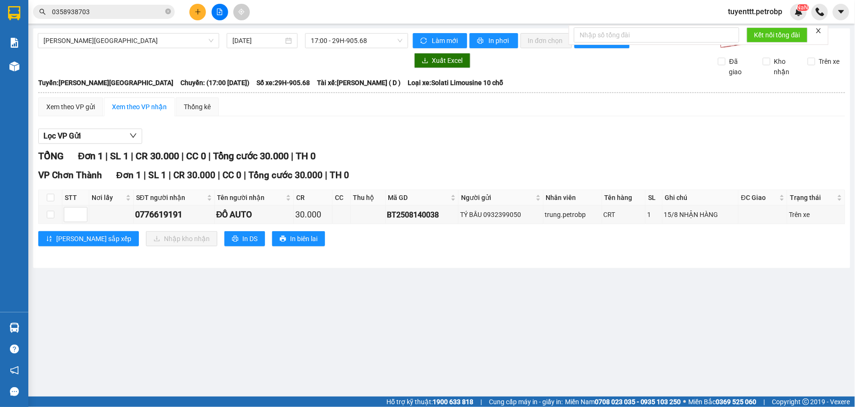
click at [531, 303] on section "Kết quả tìm kiếm ( 7 ) Bộ lọc Mã ĐH Trạng thái Món hàng Tổng cước Chưa cước Ngư…" at bounding box center [427, 203] width 855 height 407
click at [169, 9] on icon "close-circle" at bounding box center [168, 12] width 6 height 6
click at [157, 10] on input "text" at bounding box center [107, 12] width 111 height 10
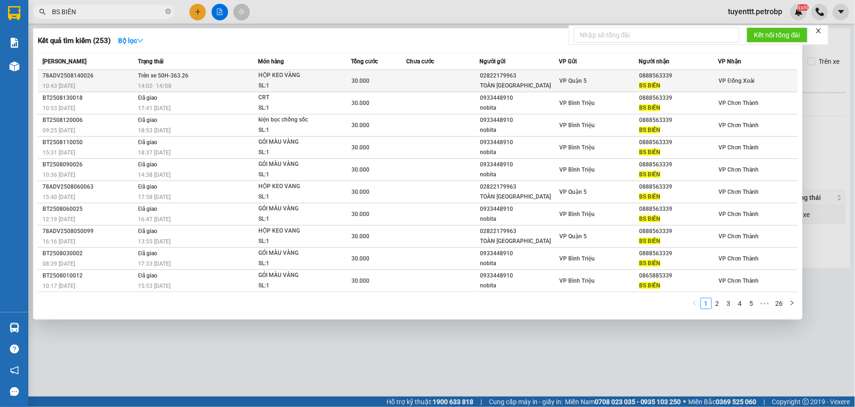
type input "BS BIÊN"
click at [395, 75] on td "30.000" at bounding box center [378, 81] width 55 height 22
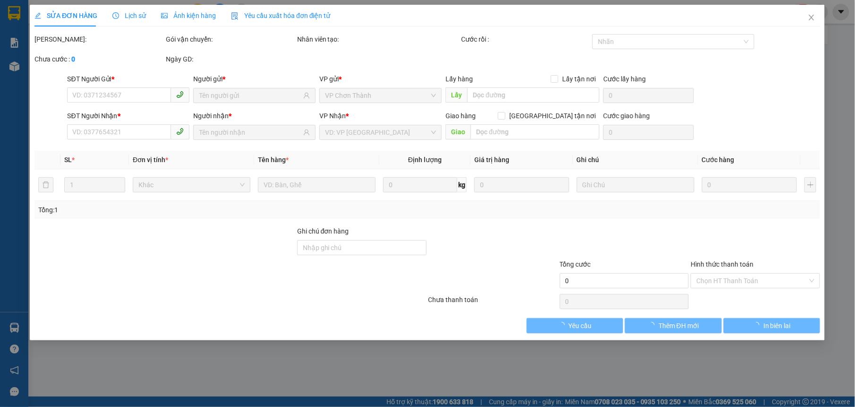
type input "02822179963"
type input "TOÀN [GEOGRAPHIC_DATA]"
type input "0888563339"
type input "BS BIÊN"
type input "30.000"
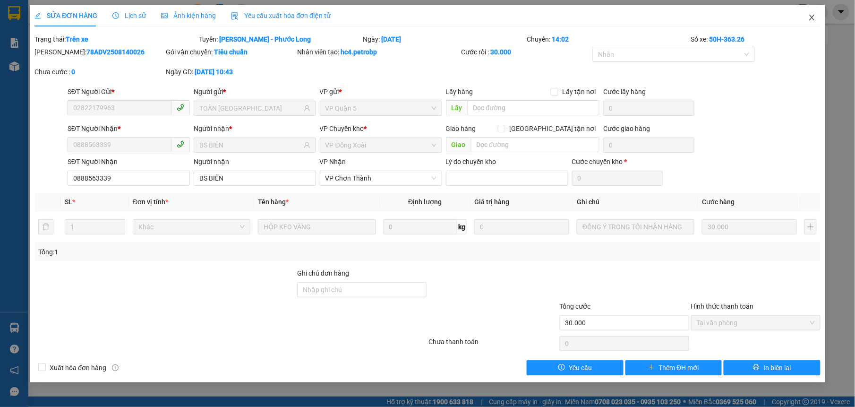
click at [807, 21] on span "Close" at bounding box center [812, 18] width 26 height 26
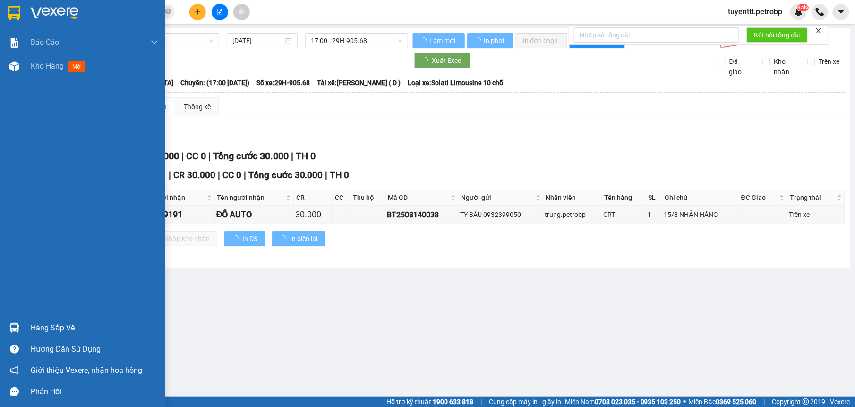
click at [16, 328] on img at bounding box center [14, 328] width 10 height 10
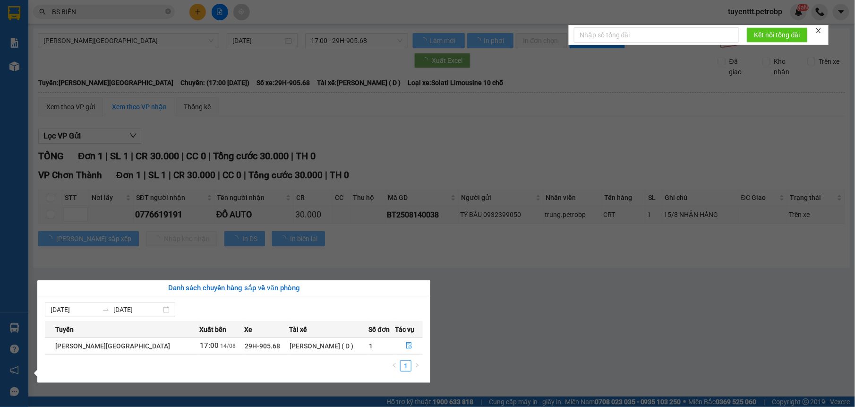
click at [506, 321] on section "Kết quả tìm kiếm ( 253 ) Bộ lọc Mã ĐH Trạng thái Món hàng Tổng cước Chưa cước N…" at bounding box center [427, 203] width 855 height 407
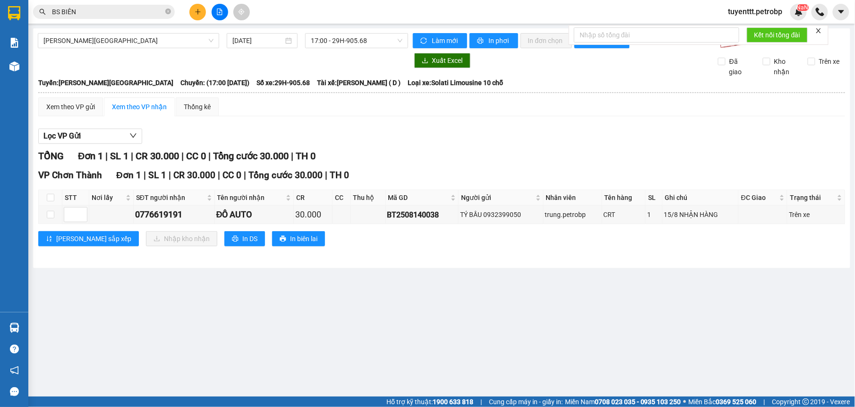
click at [120, 7] on input "BS BIÊN" at bounding box center [107, 12] width 111 height 10
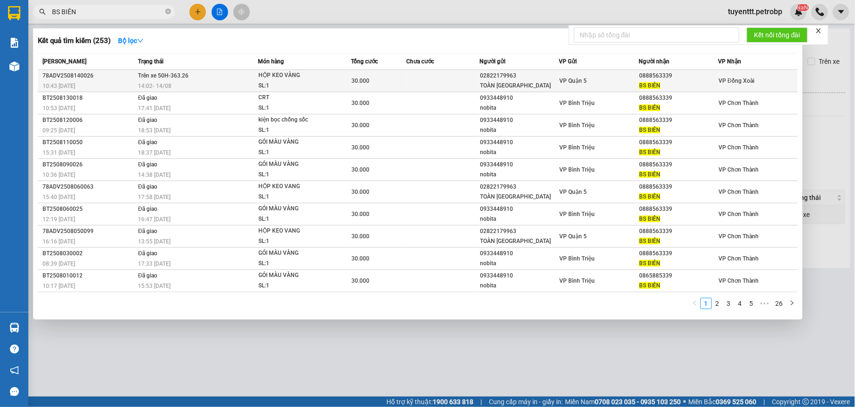
click at [208, 72] on td "Trên xe 50H-363.26 14:02 [DATE]" at bounding box center [197, 81] width 122 height 22
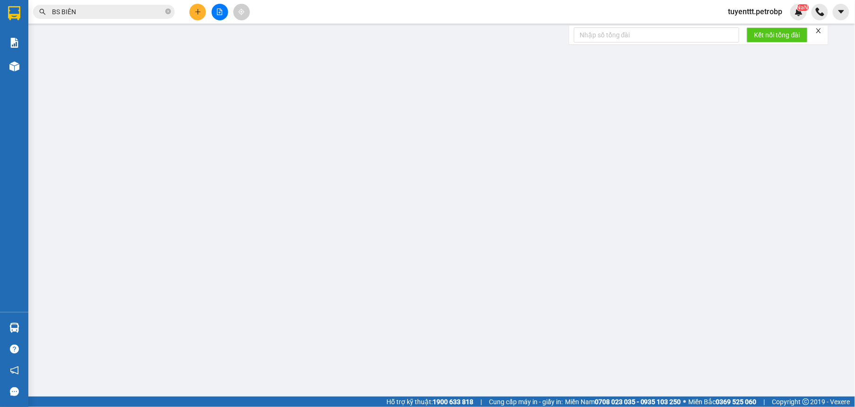
type input "02822179963"
type input "TOÀN [GEOGRAPHIC_DATA]"
type input "0888563339"
type input "BS BIÊN"
type input "30.000"
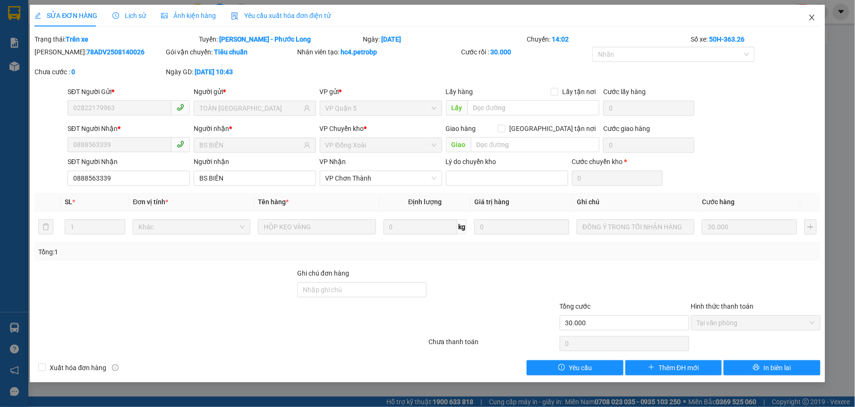
click at [811, 17] on icon "close" at bounding box center [812, 18] width 8 height 8
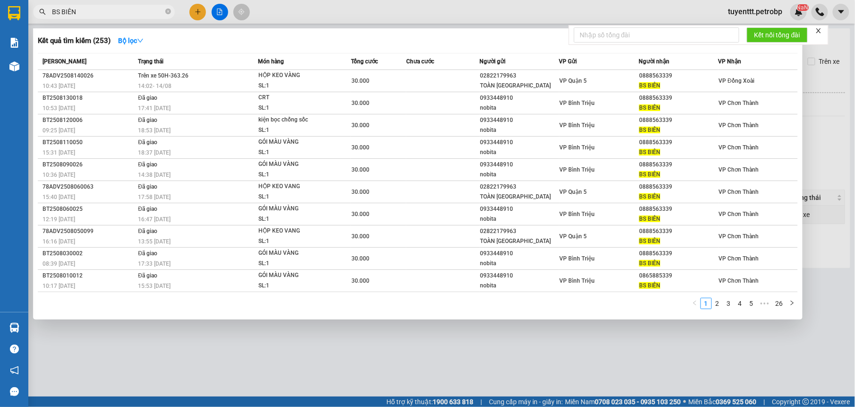
click at [126, 12] on input "BS BIÊN" at bounding box center [107, 12] width 111 height 10
click at [313, 12] on div at bounding box center [427, 203] width 855 height 407
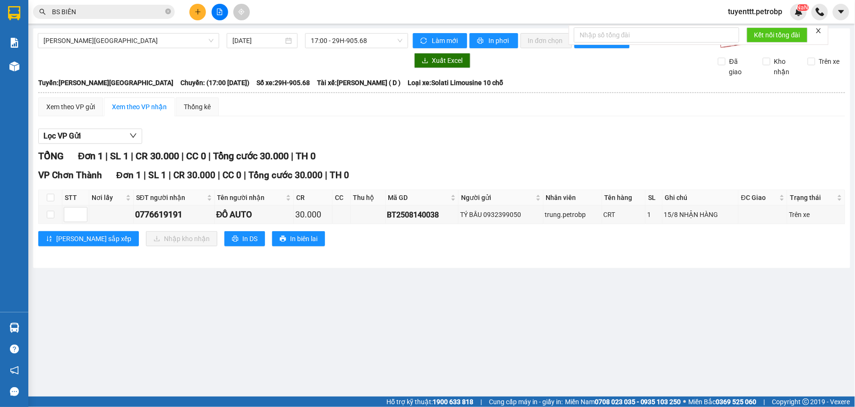
click at [214, 10] on button at bounding box center [220, 12] width 17 height 17
click at [98, 48] on div "[PERSON_NAME][GEOGRAPHIC_DATA]" at bounding box center [128, 40] width 181 height 15
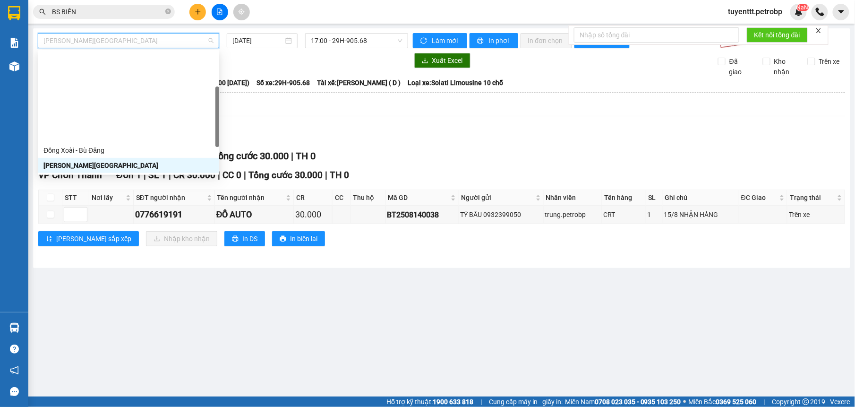
click at [110, 221] on div "[PERSON_NAME] - Phước Long" at bounding box center [128, 226] width 170 height 10
type input "[DATE]"
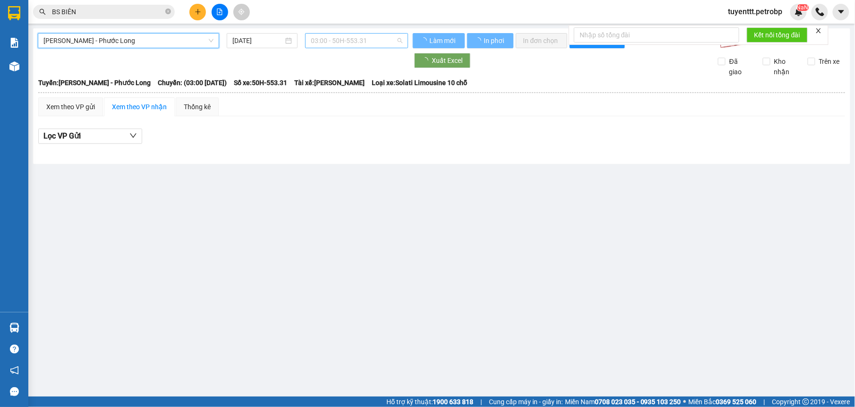
click at [332, 34] on span "03:00 - 50H-553.31" at bounding box center [356, 41] width 91 height 14
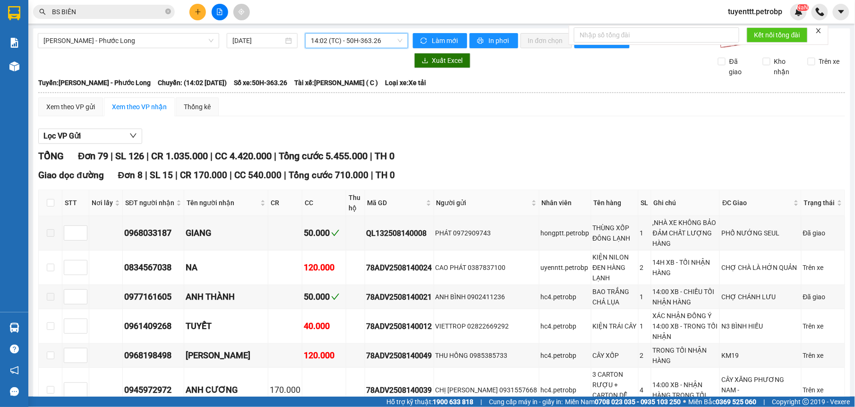
click at [135, 10] on input "BS BIÊN" at bounding box center [107, 12] width 111 height 10
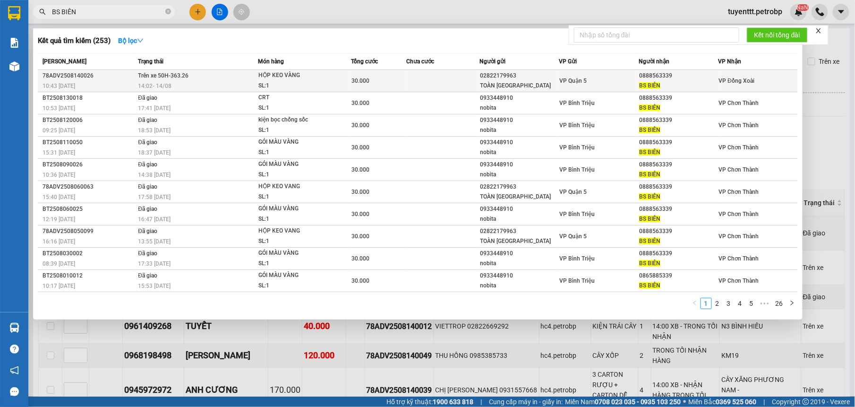
click at [234, 78] on td "Trên xe 50H-363.26 14:02 [DATE]" at bounding box center [197, 81] width 122 height 22
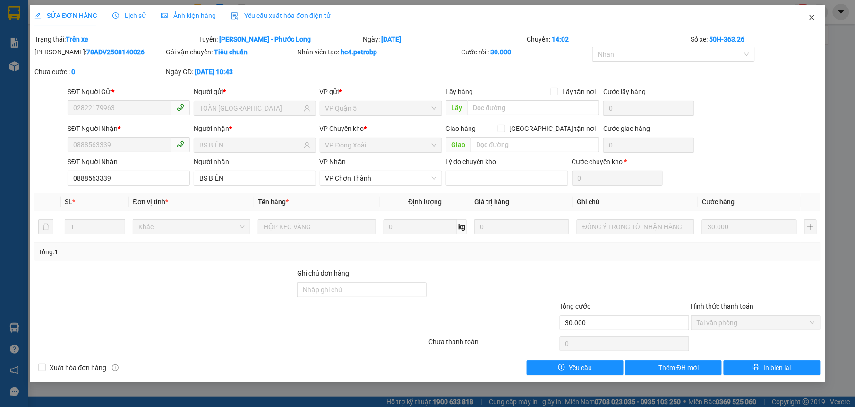
click at [804, 15] on span "Close" at bounding box center [812, 18] width 26 height 26
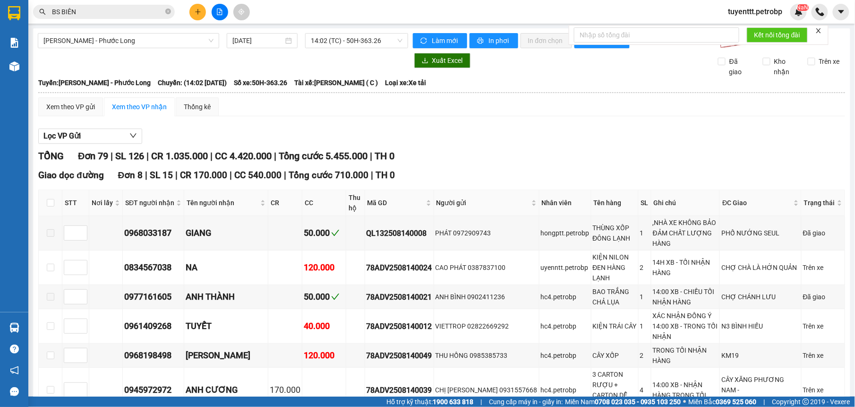
checkbox input "false"
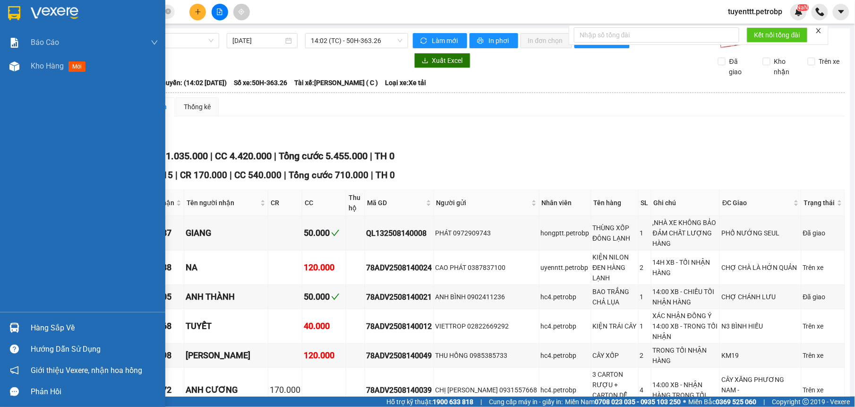
click at [24, 324] on div "Hàng sắp về" at bounding box center [82, 327] width 165 height 21
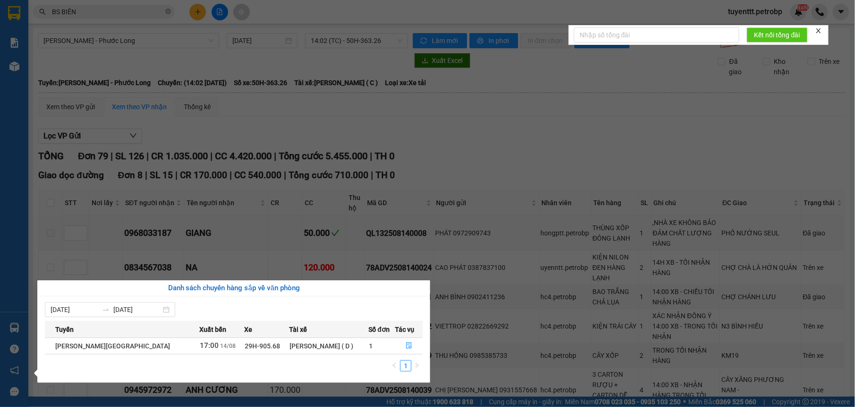
click at [376, 64] on section "Kết quả tìm kiếm ( 253 ) Bộ lọc Mã ĐH Trạng thái Món hàng Tổng cước Chưa cước N…" at bounding box center [427, 203] width 855 height 407
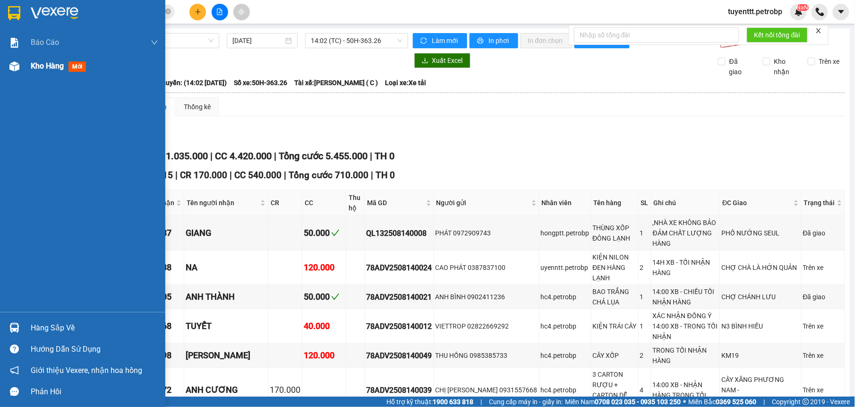
click at [17, 63] on img at bounding box center [14, 66] width 10 height 10
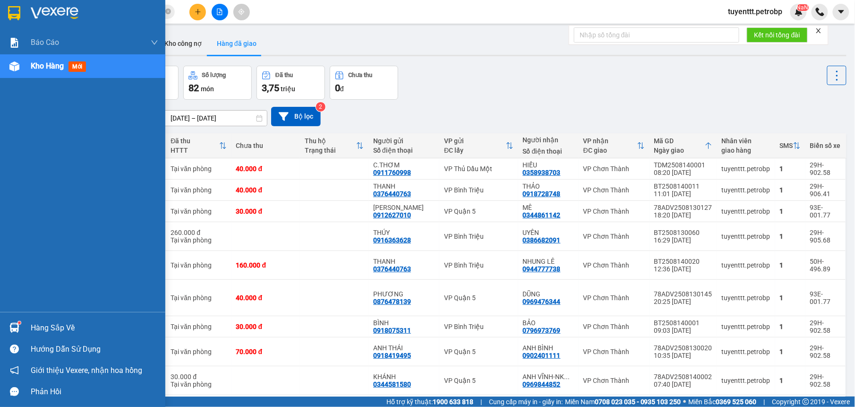
click at [6, 329] on div at bounding box center [14, 327] width 17 height 17
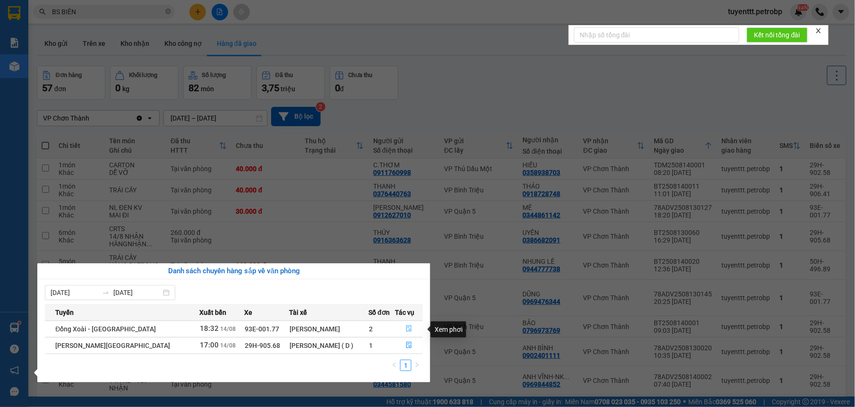
click at [409, 332] on icon "file-done" at bounding box center [409, 328] width 7 height 7
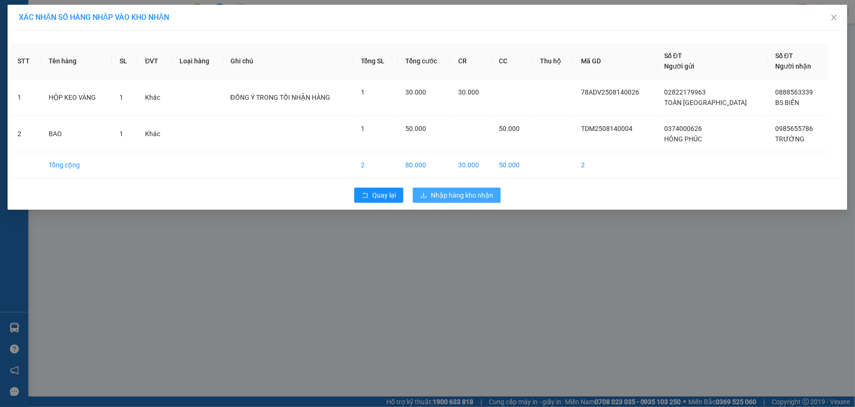
click at [466, 197] on span "Nhập hàng kho nhận" at bounding box center [462, 195] width 62 height 10
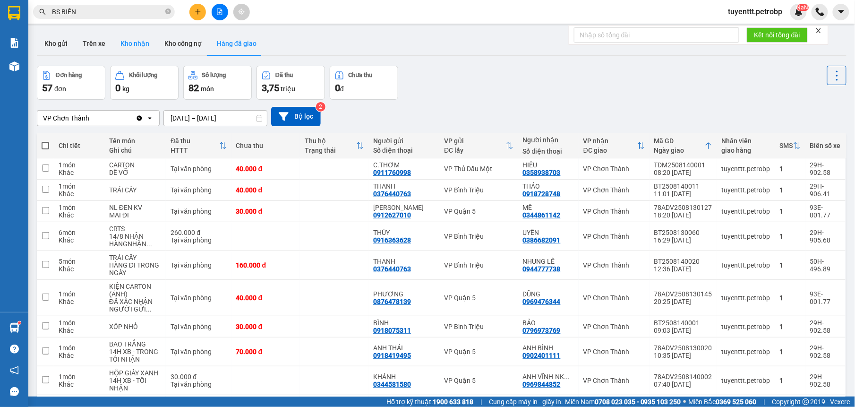
click at [131, 44] on button "Kho nhận" at bounding box center [135, 43] width 44 height 23
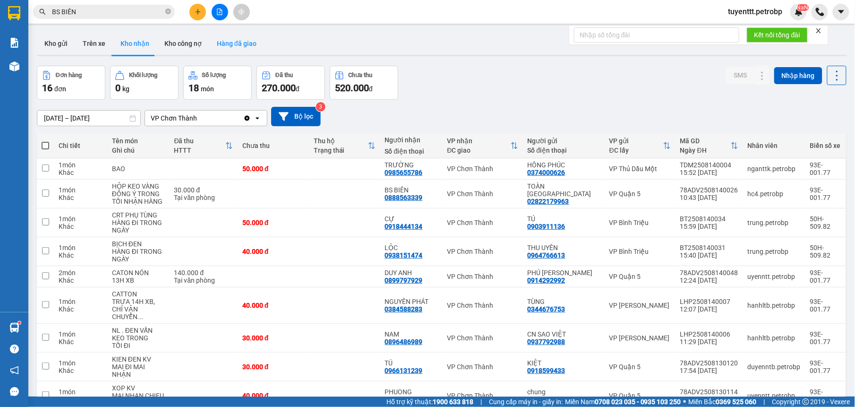
click at [254, 42] on button "Hàng đã giao" at bounding box center [236, 43] width 55 height 23
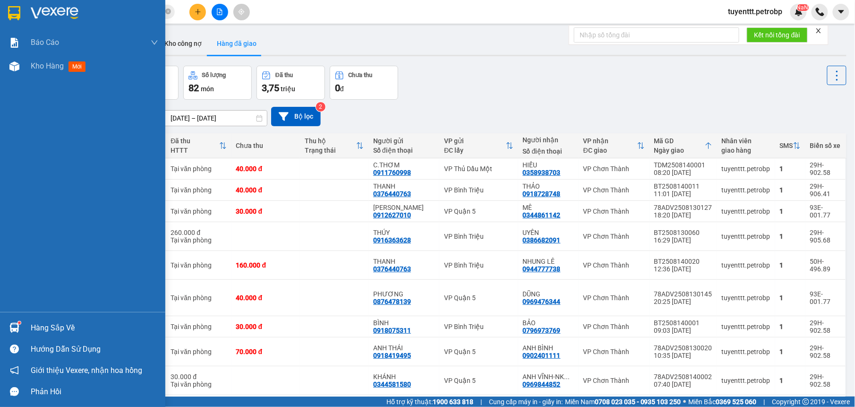
click at [25, 326] on div "Hàng sắp về" at bounding box center [82, 327] width 165 height 21
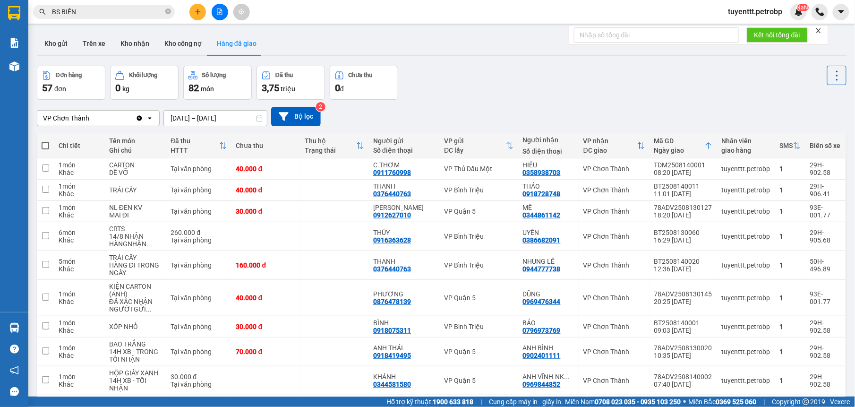
click at [437, 128] on section "Kết quả tìm kiếm ( 253 ) Bộ lọc Mã ĐH Trạng thái Món hàng Tổng cước Chưa cước N…" at bounding box center [427, 203] width 855 height 407
click at [121, 42] on button "Kho nhận" at bounding box center [135, 43] width 44 height 23
